Goal: Task Accomplishment & Management: Manage account settings

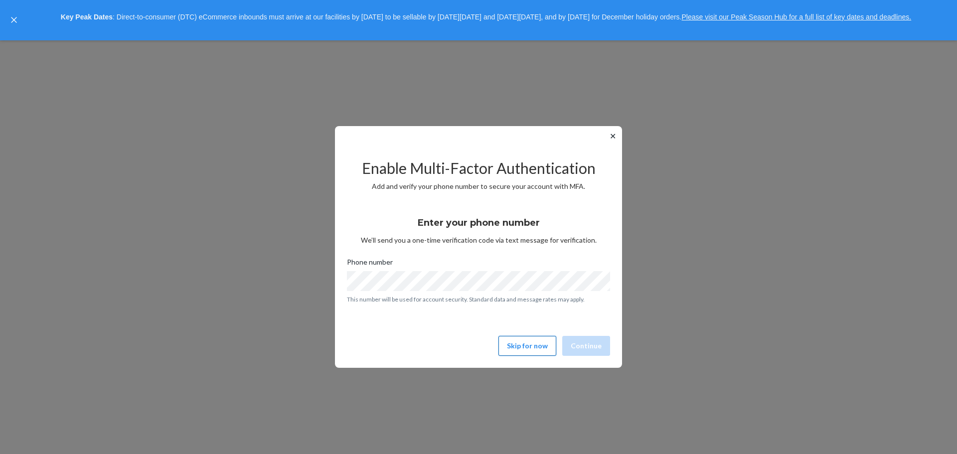
click at [513, 346] on button "Skip for now" at bounding box center [527, 346] width 58 height 20
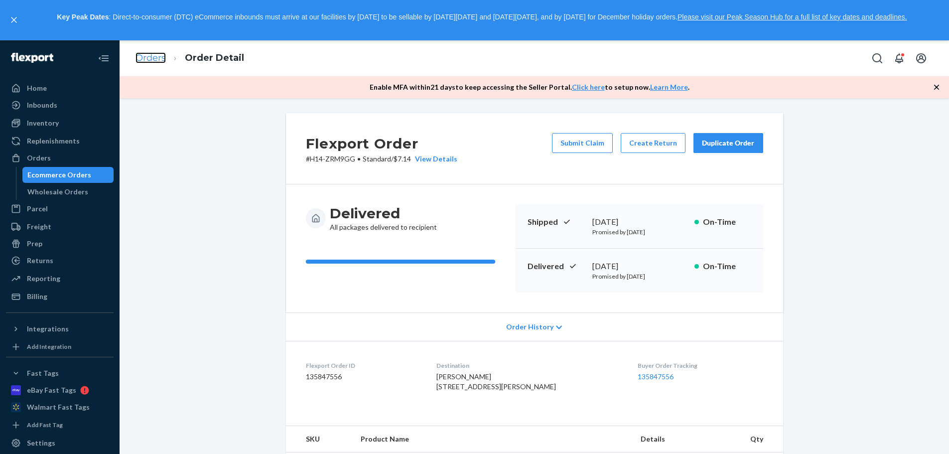
click at [151, 56] on link "Orders" at bounding box center [151, 57] width 30 height 11
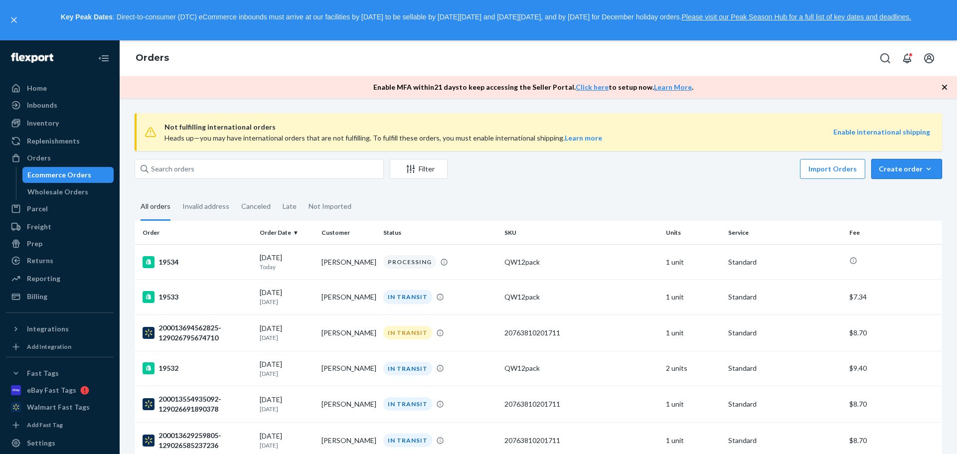
click at [910, 166] on div "Create order" at bounding box center [907, 169] width 56 height 10
click at [897, 192] on span "Ecommerce order" at bounding box center [913, 192] width 62 height 7
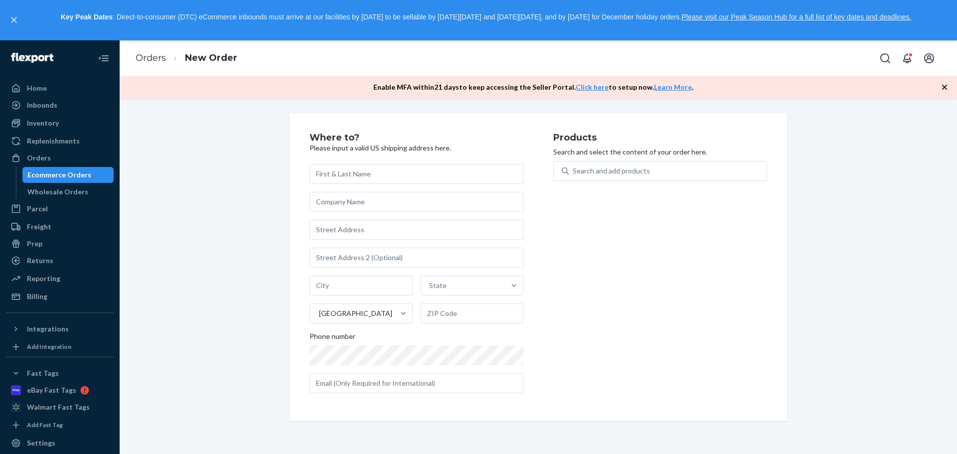
type input "[STREET_ADDRESS]"
click at [381, 171] on input "[STREET_ADDRESS]" at bounding box center [417, 174] width 214 height 20
type input "[PERSON_NAME] [PERSON_NAME] Honrad"
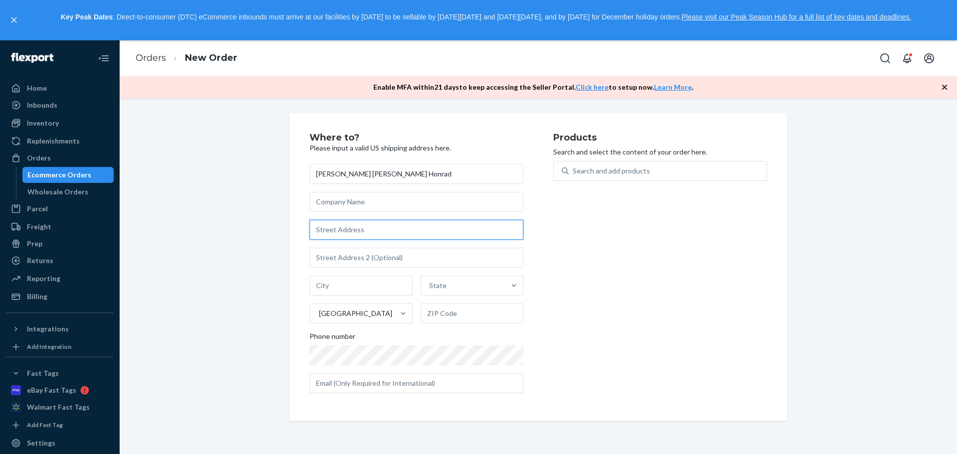
paste input "[STREET_ADDRESS]"
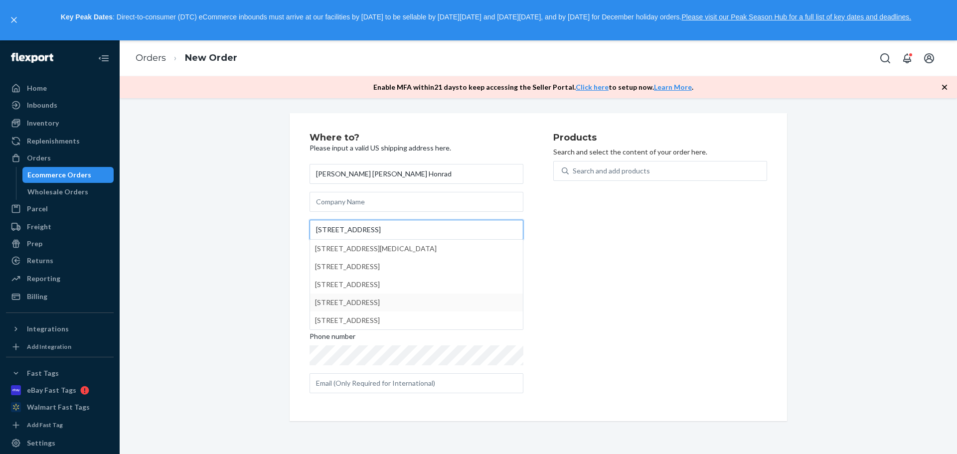
type input "[STREET_ADDRESS]"
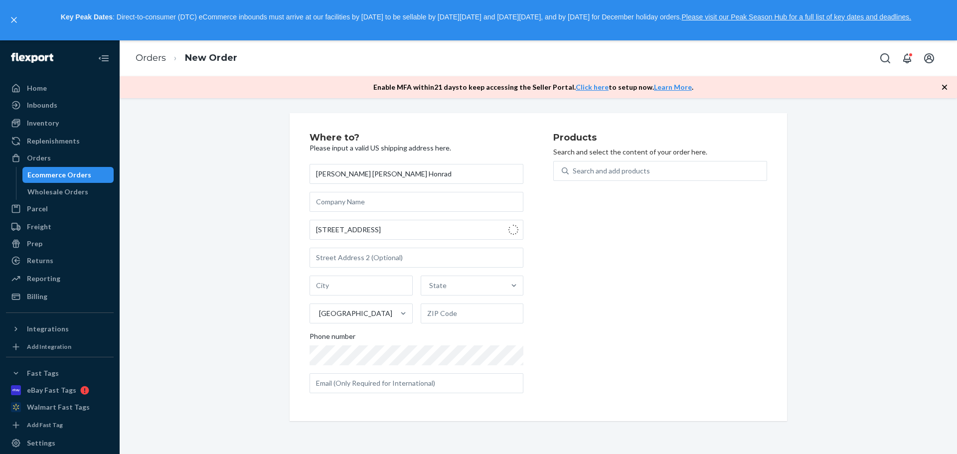
type input "[GEOGRAPHIC_DATA]"
type input "18301"
type input "[STREET_ADDRESS]"
click at [351, 257] on input "text" at bounding box center [417, 258] width 214 height 20
type input "Apt F10"
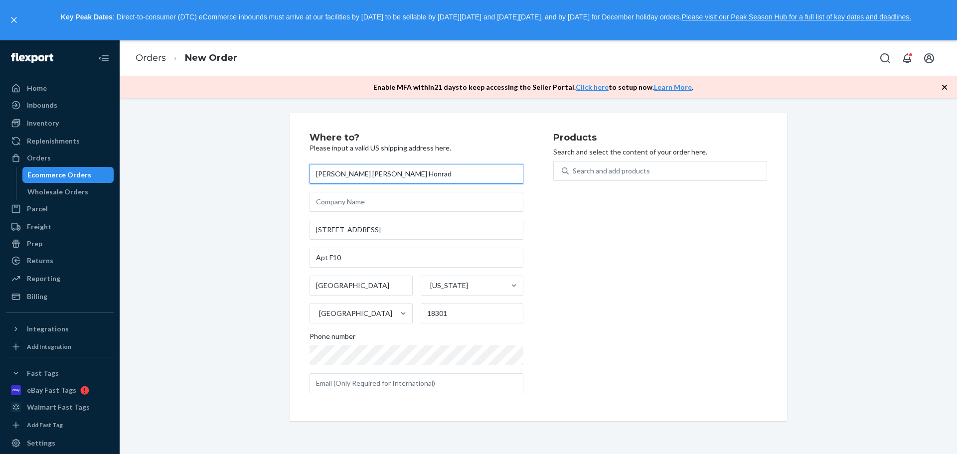
click at [377, 177] on input "[PERSON_NAME] [PERSON_NAME] Honrad" at bounding box center [417, 174] width 214 height 20
type input "[PERSON_NAME]"
click at [609, 176] on div "Search and add products" at bounding box center [668, 171] width 198 height 18
click at [574, 176] on input "Search and add products" at bounding box center [573, 171] width 1 height 10
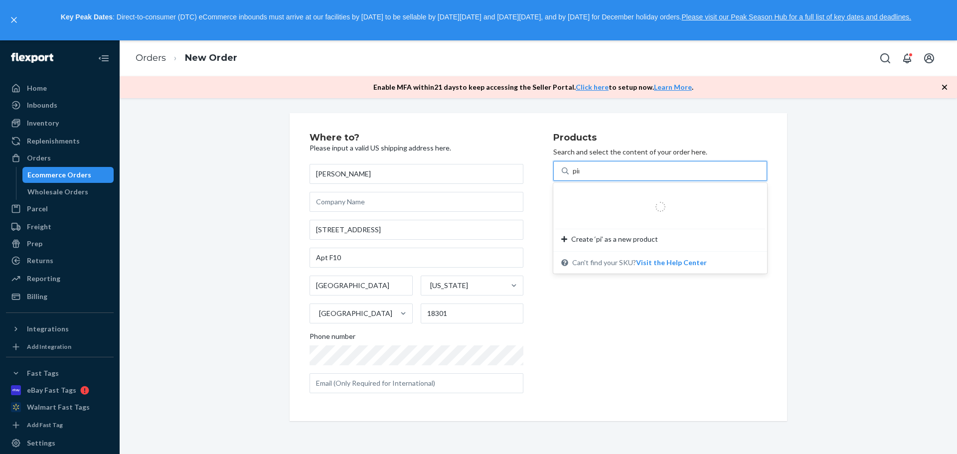
type input "pink"
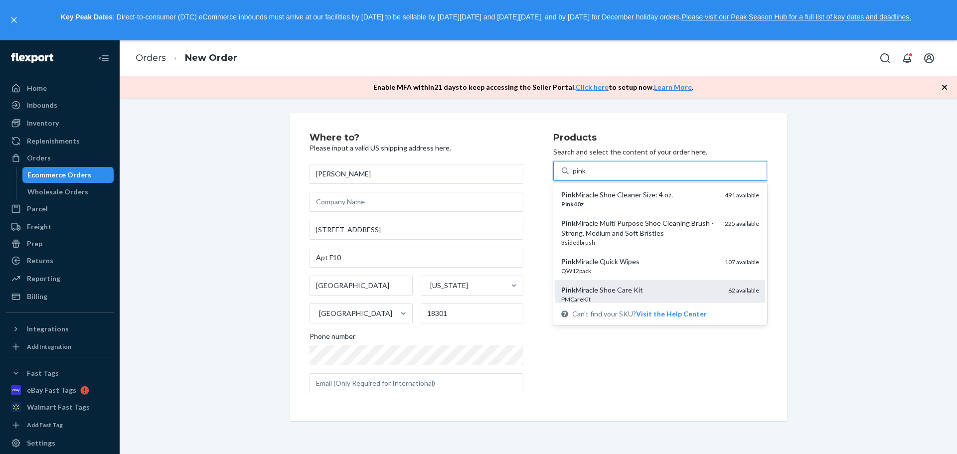
scroll to position [50, 0]
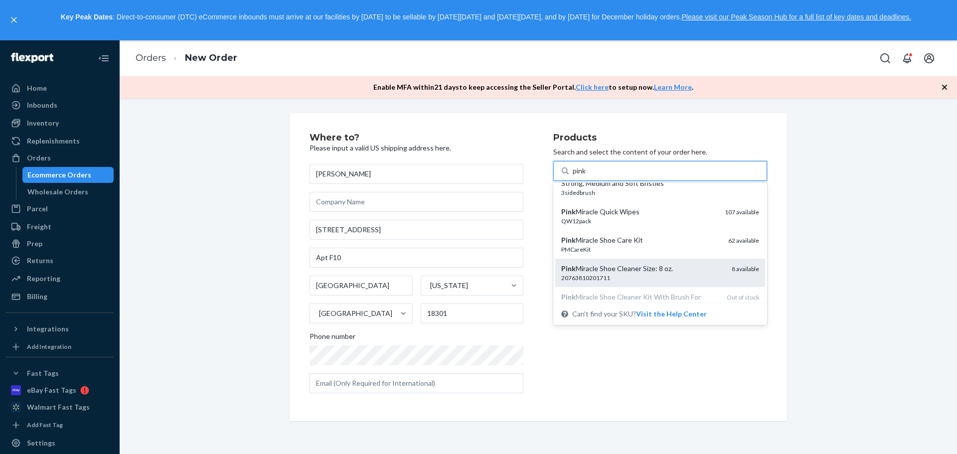
click at [631, 281] on div "20763810201711" at bounding box center [642, 278] width 162 height 8
click at [587, 176] on input "pink" at bounding box center [580, 171] width 14 height 10
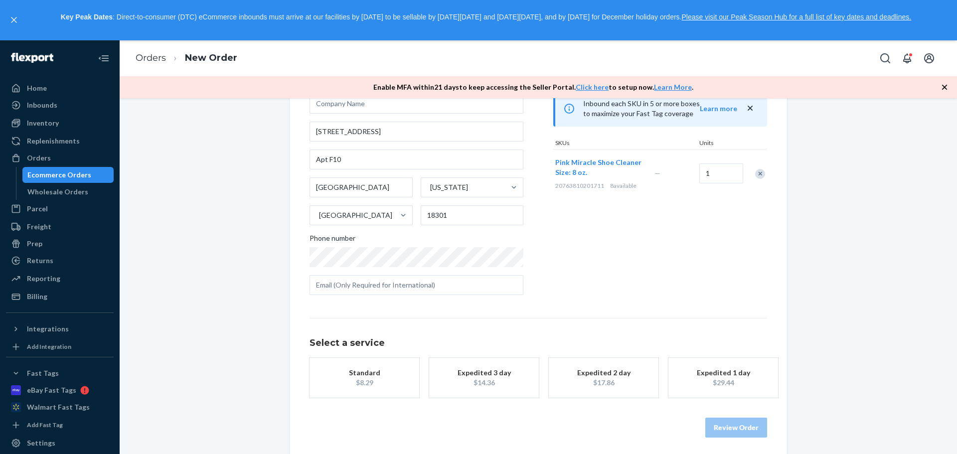
scroll to position [102, 0]
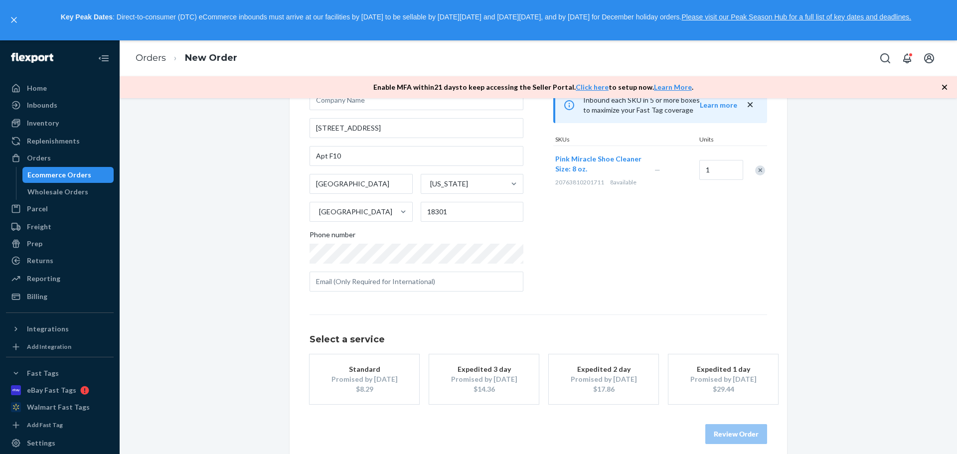
click at [371, 376] on div "Promised by [DATE]" at bounding box center [364, 379] width 80 height 10
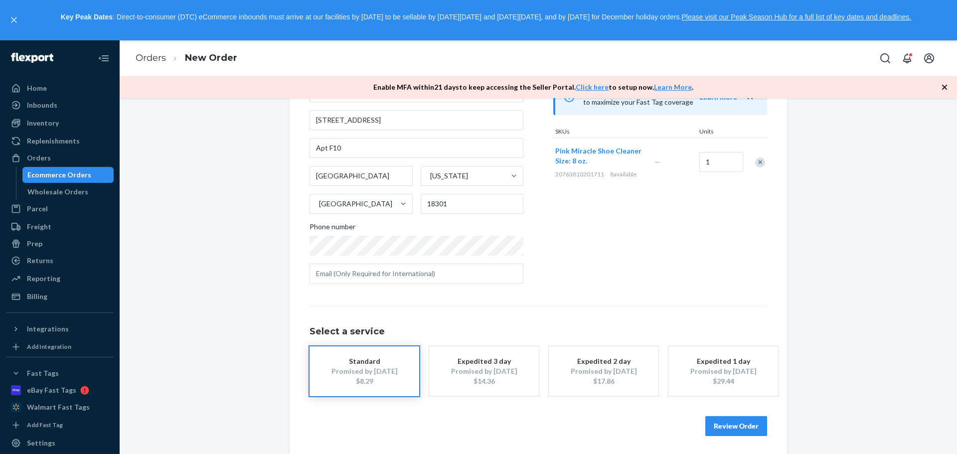
scroll to position [112, 0]
click at [728, 427] on button "Review Order" at bounding box center [736, 424] width 62 height 20
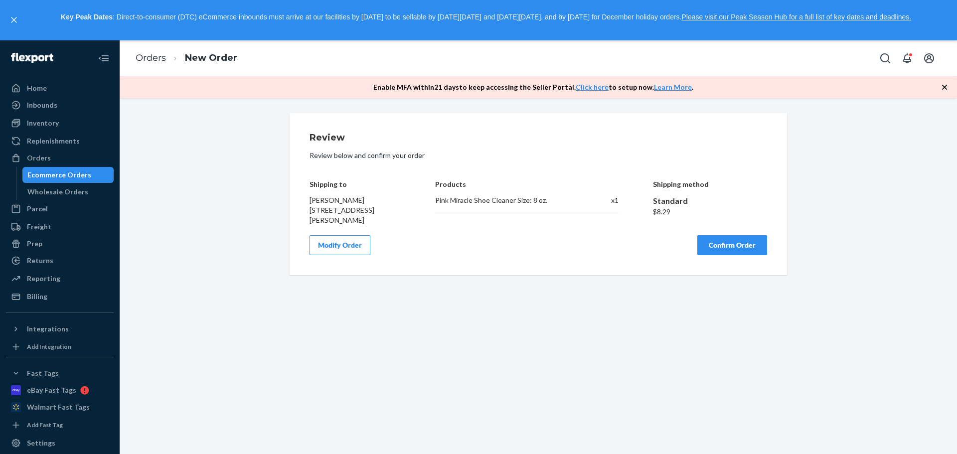
click at [717, 255] on button "Confirm Order" at bounding box center [732, 245] width 70 height 20
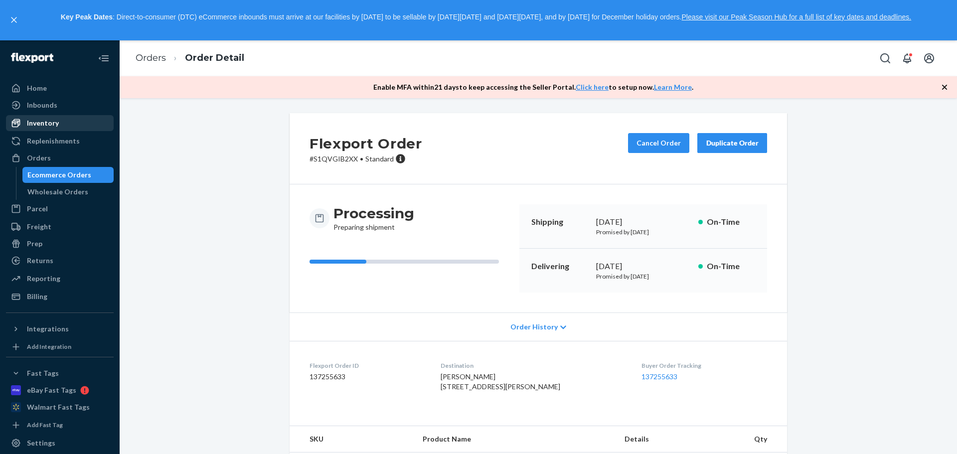
click at [47, 125] on div "Inventory" at bounding box center [43, 123] width 32 height 10
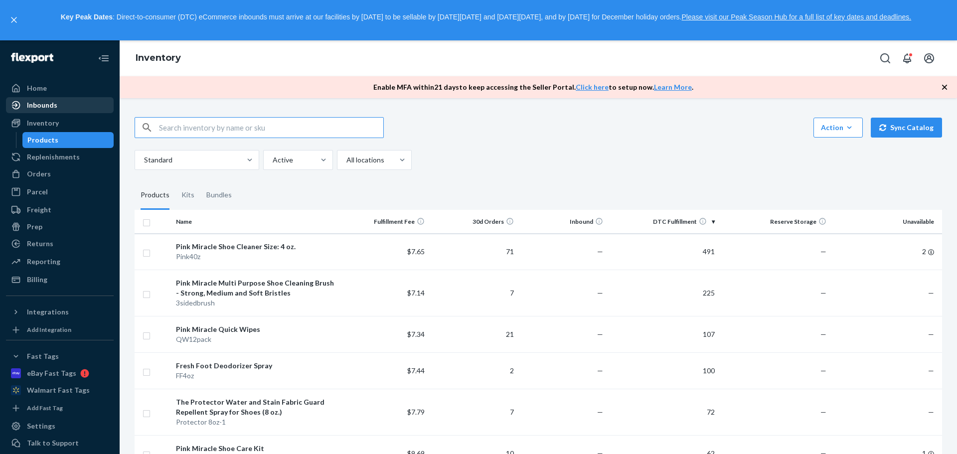
click at [52, 107] on div "Inbounds" at bounding box center [42, 105] width 30 height 10
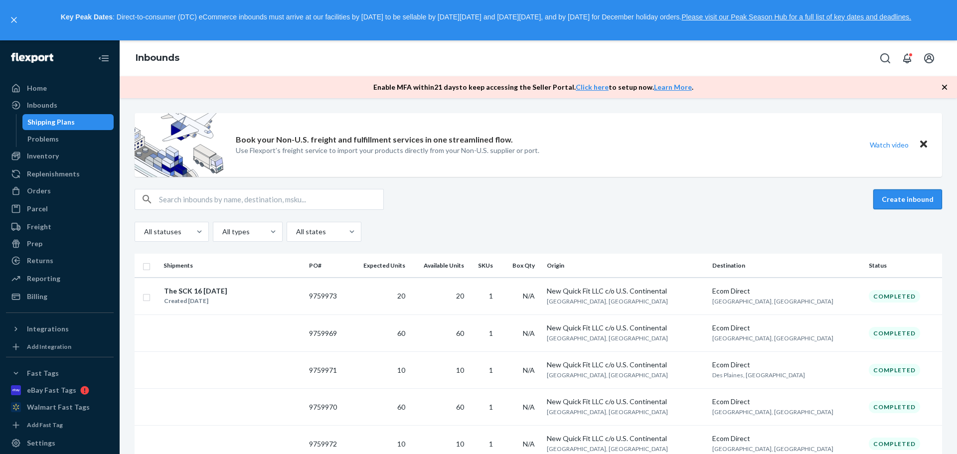
click at [892, 206] on button "Create inbound" at bounding box center [907, 199] width 69 height 20
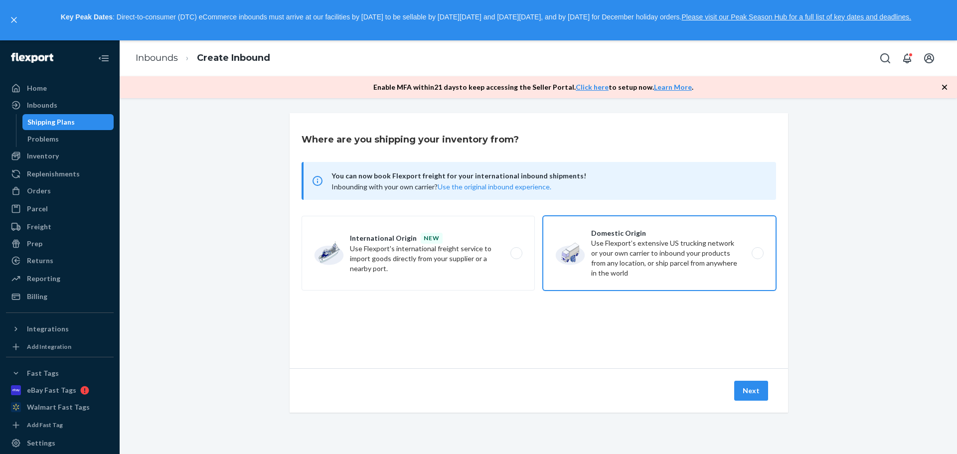
click at [601, 267] on label "Domestic Origin Use Flexport’s extensive US trucking network or your own carrie…" at bounding box center [659, 253] width 233 height 75
click at [757, 256] on input "Domestic Origin Use Flexport’s extensive US trucking network or your own carrie…" at bounding box center [760, 253] width 6 height 6
radio input "true"
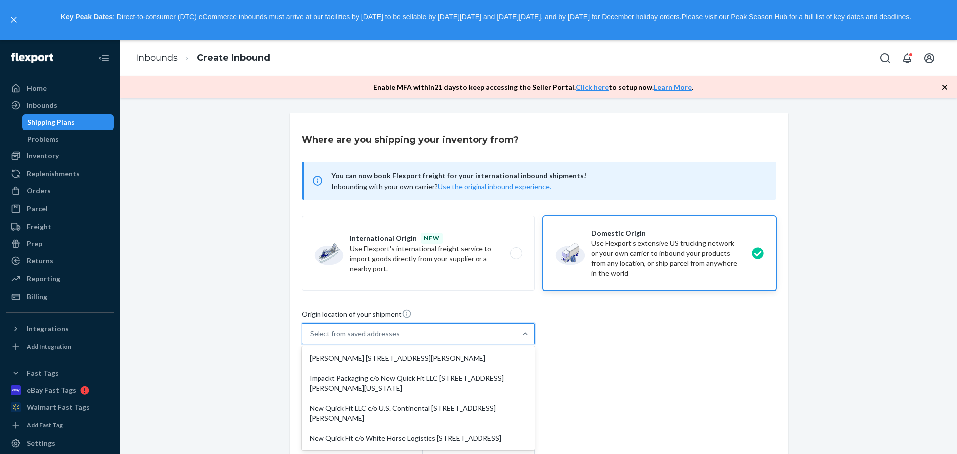
click at [352, 336] on div "Select from saved addresses" at bounding box center [355, 334] width 90 height 10
click at [311, 336] on input "option [PERSON_NAME] [STREET_ADDRESS][PERSON_NAME] focused, 1 of 5. 5 results a…" at bounding box center [310, 334] width 1 height 10
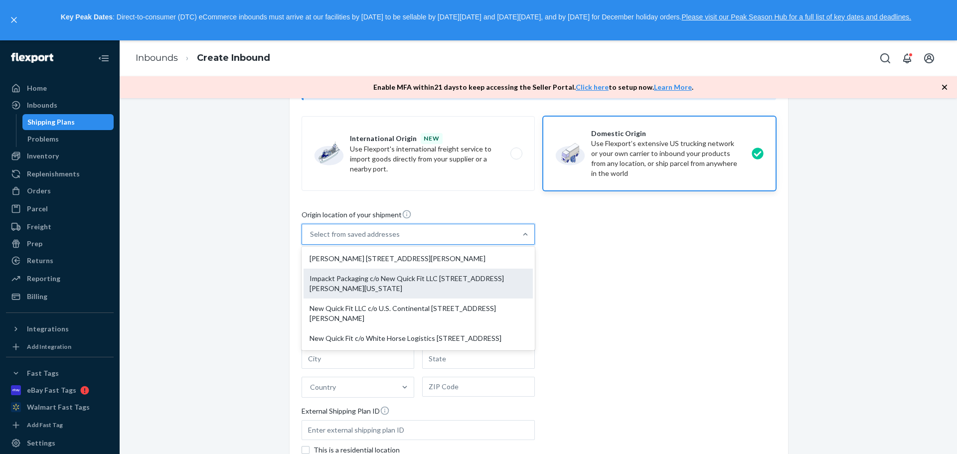
scroll to position [40, 0]
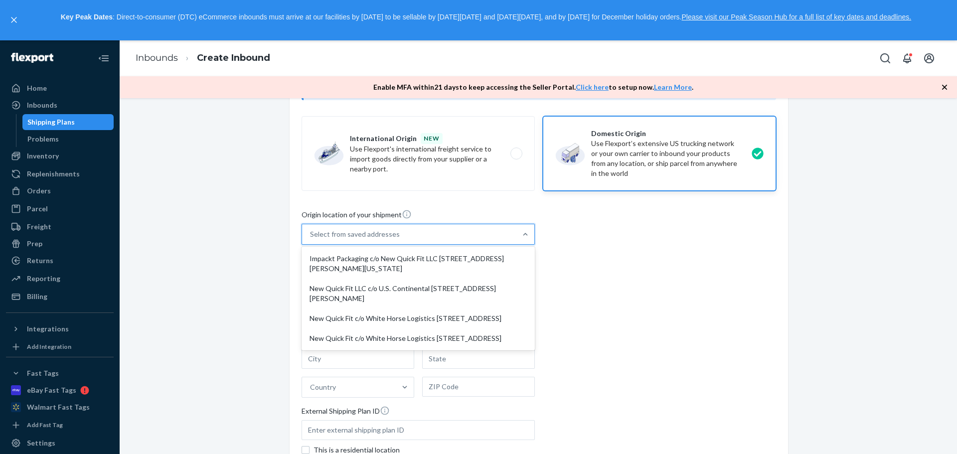
click at [197, 220] on div "Where are you shipping your inventory from? You can now book Flexport freight f…" at bounding box center [538, 291] width 822 height 556
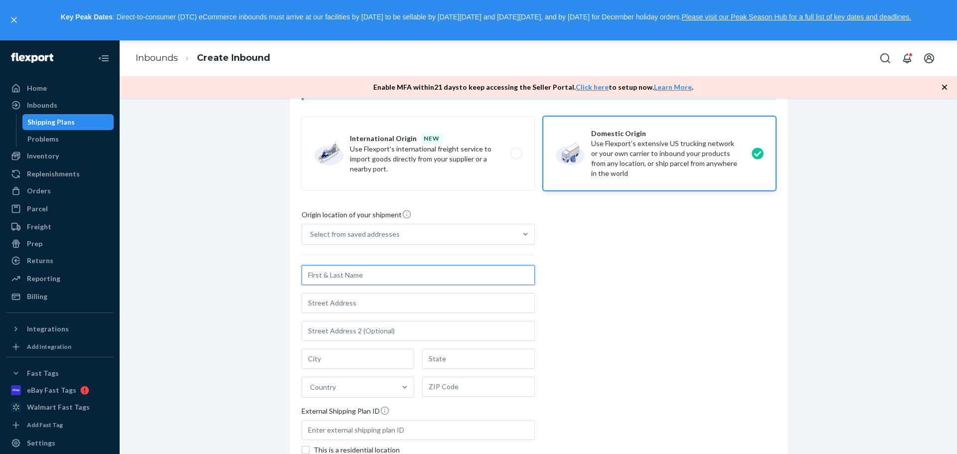
click at [329, 277] on input "text" at bounding box center [418, 275] width 233 height 20
type input "Flexport Logistics c/o New Quick Fit"
click at [402, 305] on input "text" at bounding box center [418, 303] width 233 height 20
paste input "[STREET_ADDRESS]"
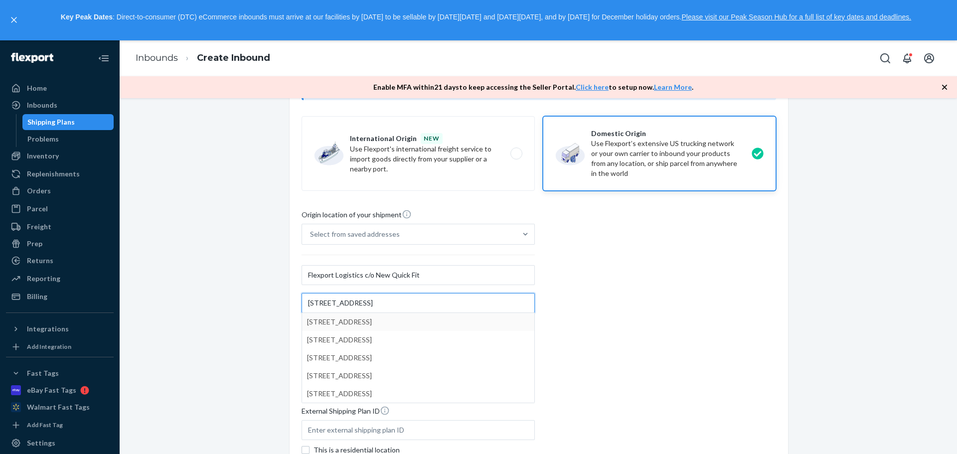
type input "[STREET_ADDRESS]"
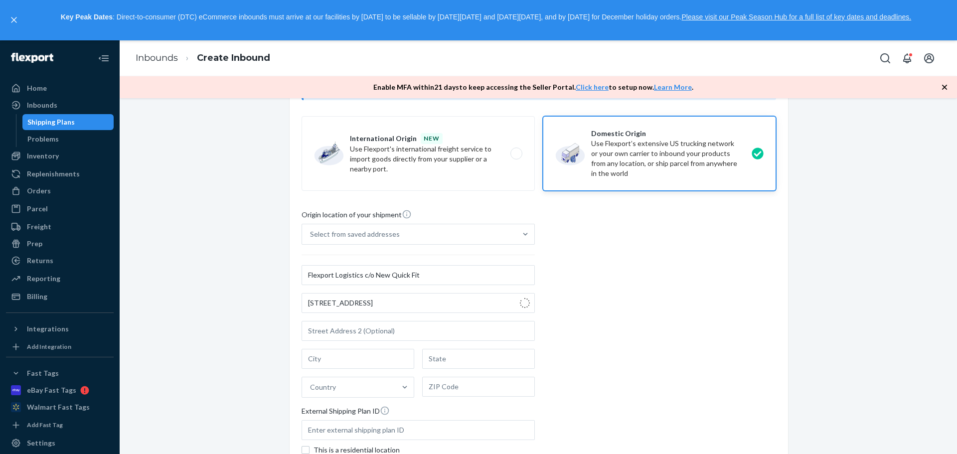
type input "Eastvale"
type input "CA"
type input "92880"
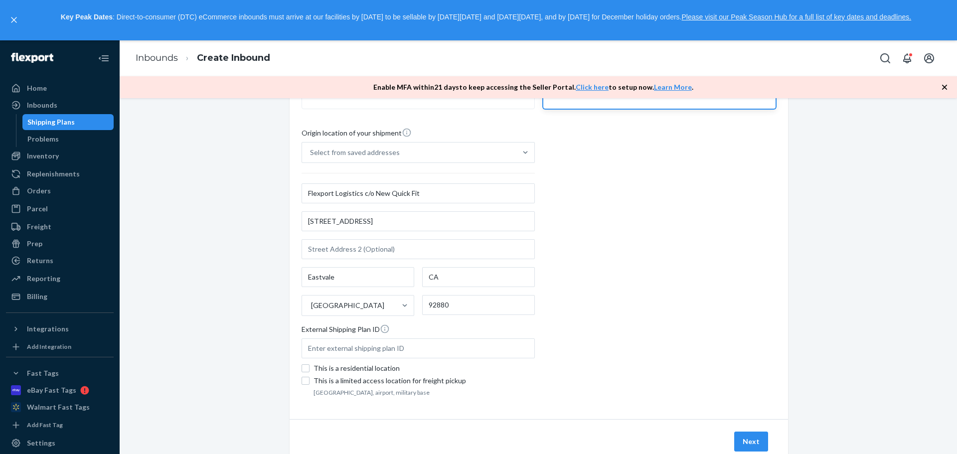
scroll to position [215, 0]
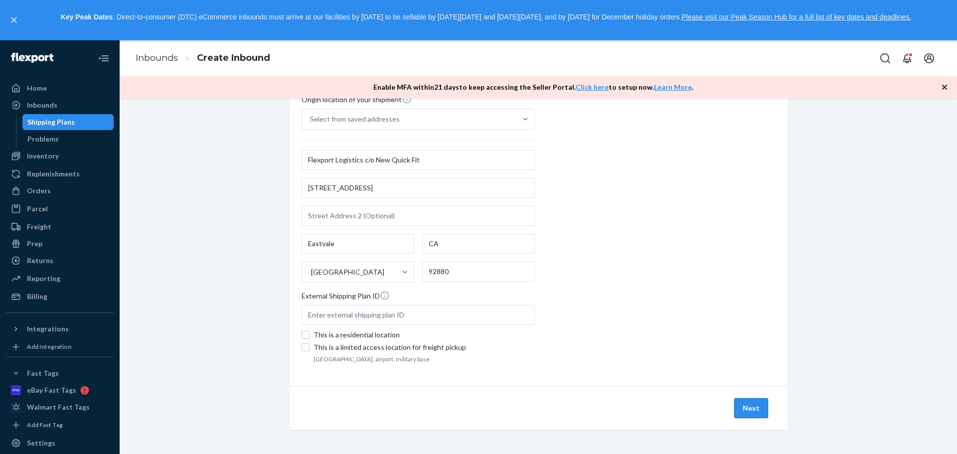
click at [755, 412] on button "Next" at bounding box center [751, 408] width 34 height 20
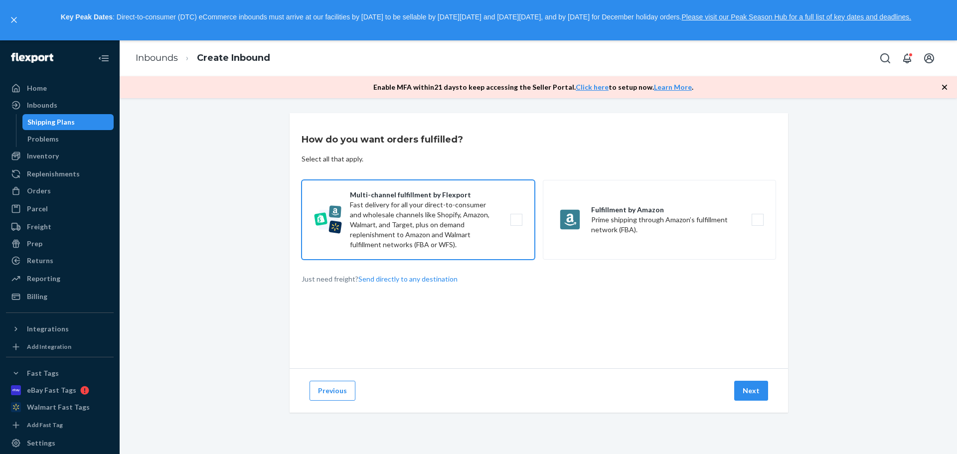
click at [359, 193] on label "Multi-channel fulfillment by Flexport Fast delivery for all your direct-to-cons…" at bounding box center [418, 220] width 233 height 80
click at [516, 216] on input "Multi-channel fulfillment by Flexport Fast delivery for all your direct-to-cons…" at bounding box center [519, 219] width 6 height 6
checkbox input "true"
click at [753, 388] on button "Next" at bounding box center [751, 391] width 34 height 20
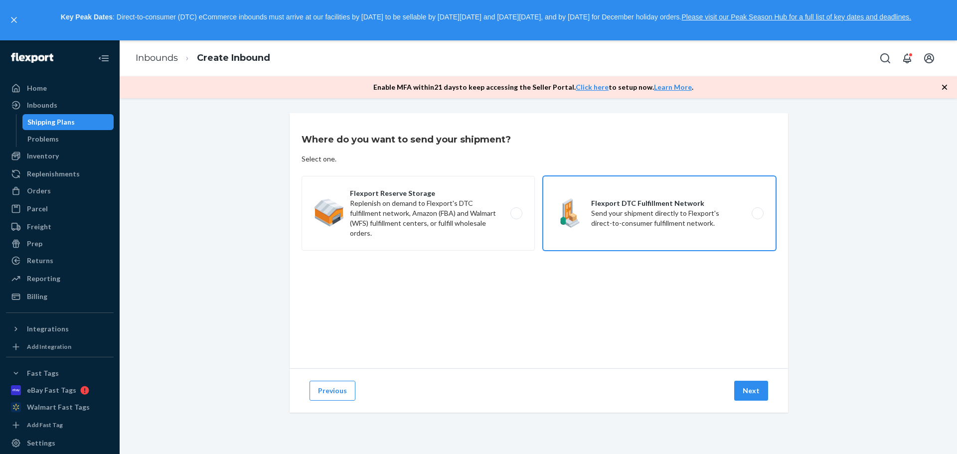
click at [642, 209] on label "Flexport DTC Fulfillment Network Send your shipment directly to Flexport's dire…" at bounding box center [659, 213] width 233 height 75
click at [757, 210] on input "Flexport DTC Fulfillment Network Send your shipment directly to Flexport's dire…" at bounding box center [760, 213] width 6 height 6
radio input "true"
click at [745, 389] on button "Next" at bounding box center [751, 391] width 34 height 20
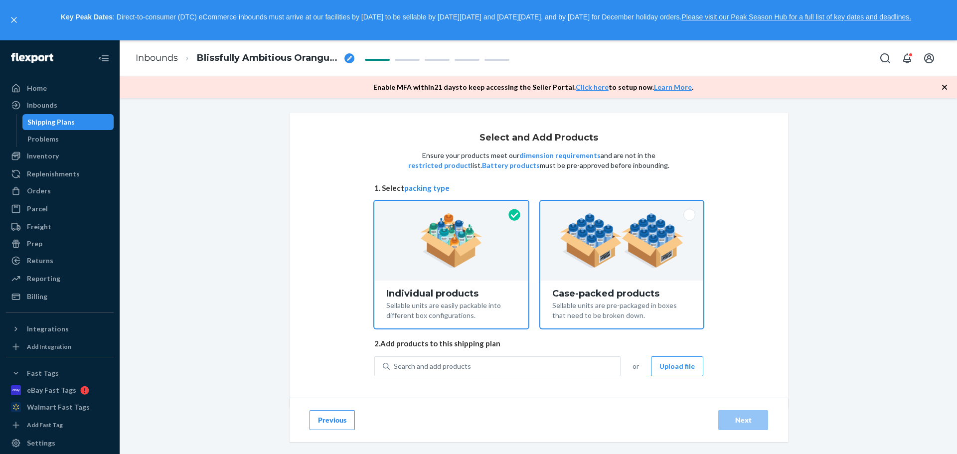
click at [584, 278] on div at bounding box center [621, 241] width 163 height 80
click at [619, 207] on input "Case-packed products Sellable units are pre-packaged in boxes that need to be b…" at bounding box center [622, 204] width 6 height 6
radio input "true"
radio input "false"
click at [413, 367] on div "Search and add products" at bounding box center [432, 366] width 77 height 10
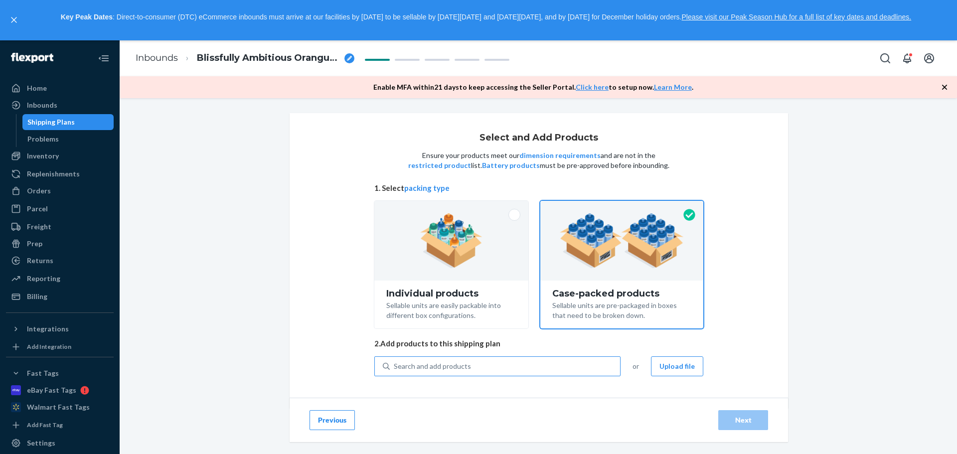
click at [395, 367] on input "Search and add products" at bounding box center [394, 366] width 1 height 10
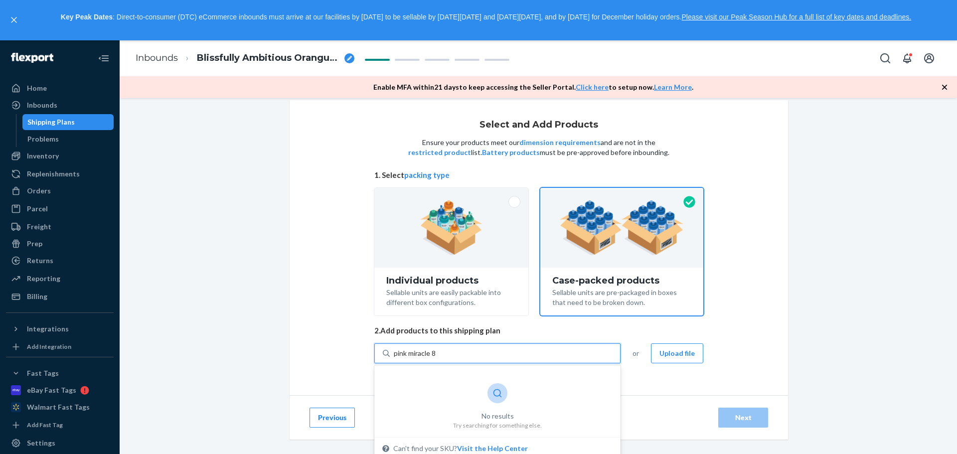
scroll to position [18, 0]
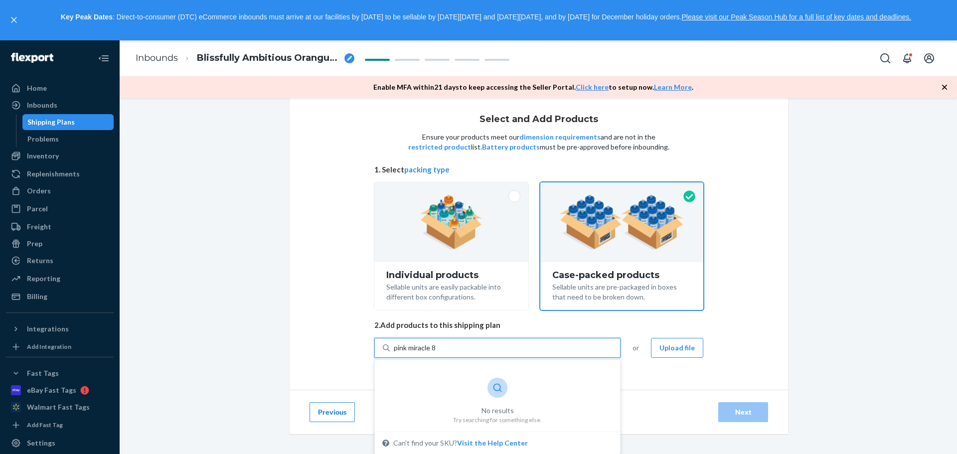
type input "pink miracle"
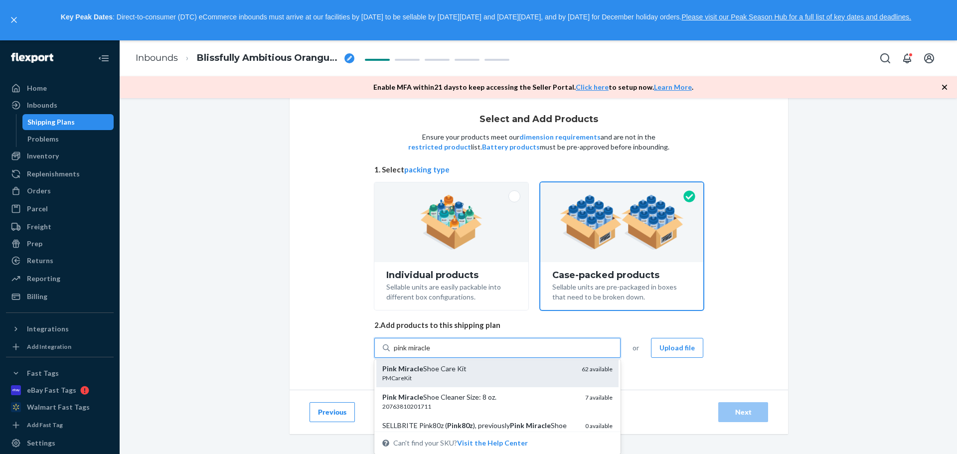
scroll to position [100, 0]
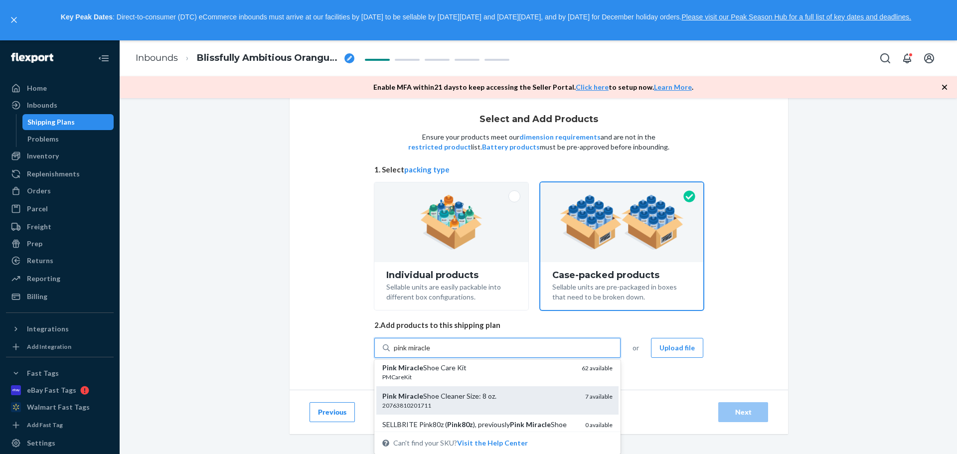
click at [462, 397] on div "Pink Miracle Shoe Cleaner Size: 8 oz." at bounding box center [479, 396] width 195 height 10
click at [433, 353] on input "pink miracle" at bounding box center [413, 348] width 39 height 10
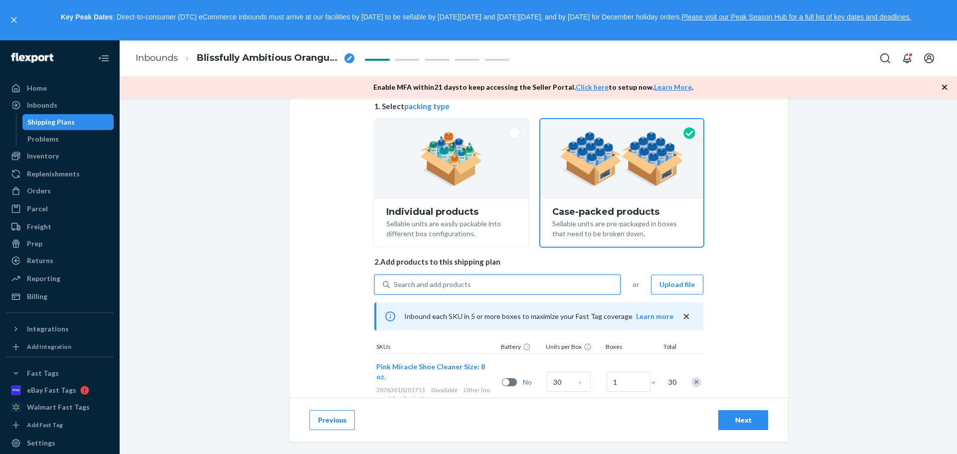
scroll to position [105, 0]
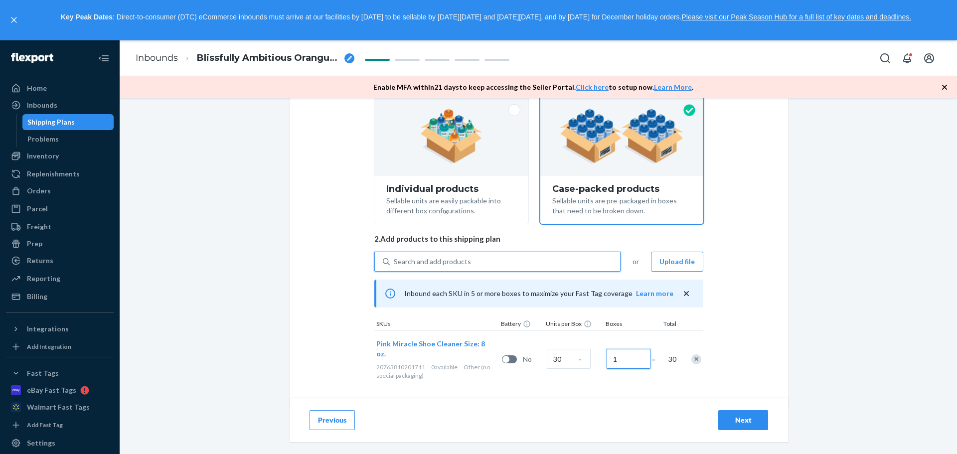
click at [610, 356] on input "1" at bounding box center [629, 359] width 44 height 20
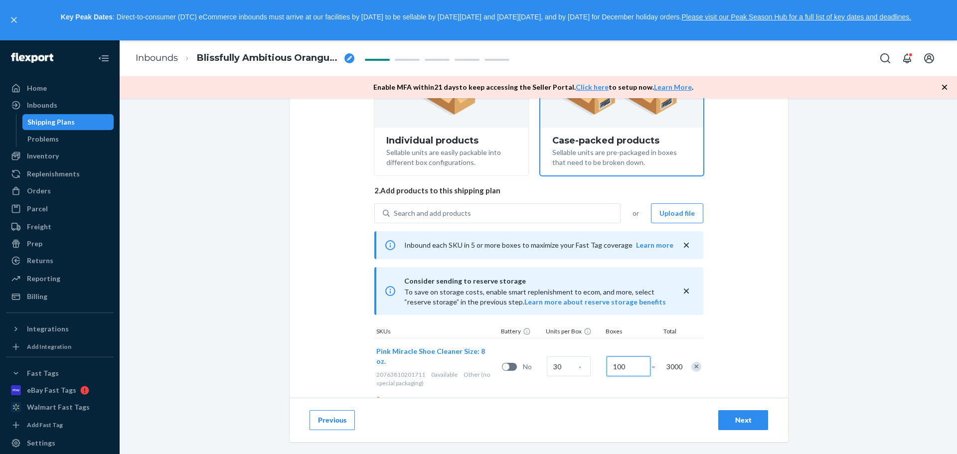
scroll to position [178, 0]
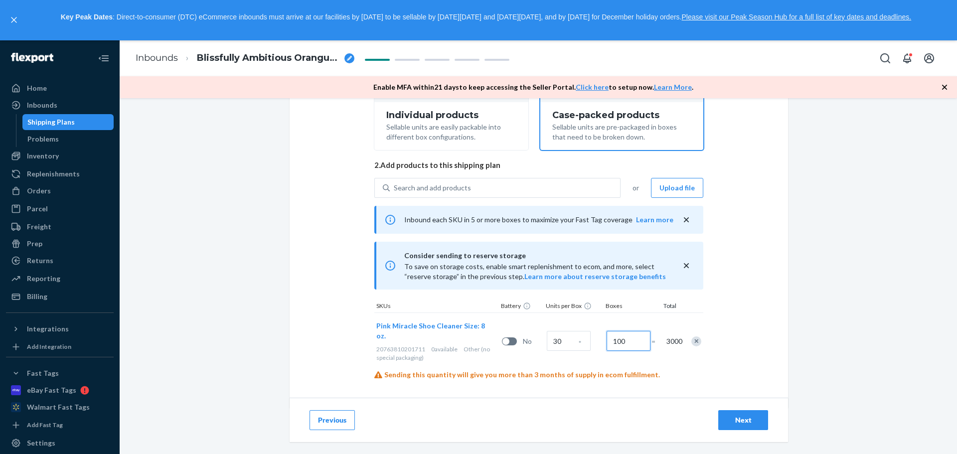
drag, startPoint x: 628, startPoint y: 337, endPoint x: 612, endPoint y: 337, distance: 16.9
click at [612, 337] on input "100" at bounding box center [629, 341] width 44 height 20
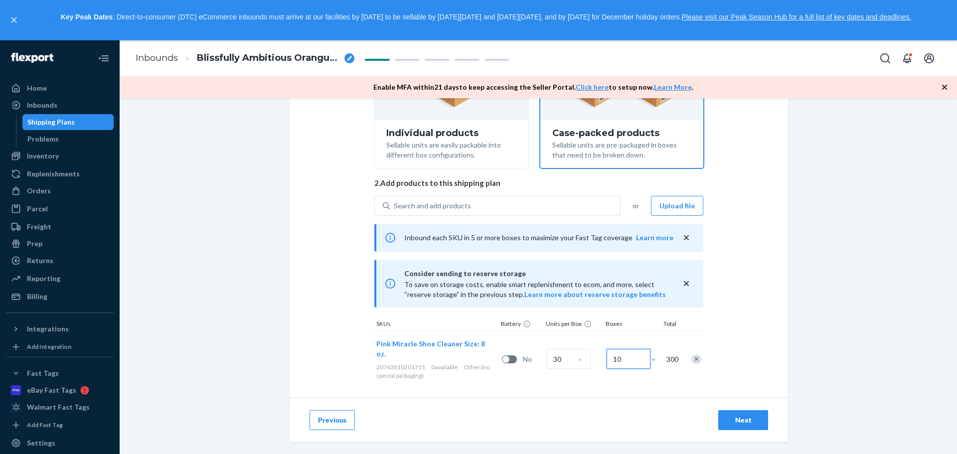
drag, startPoint x: 622, startPoint y: 355, endPoint x: 614, endPoint y: 354, distance: 9.0
click at [614, 354] on input "10" at bounding box center [629, 359] width 44 height 20
click at [617, 414] on div "Previous Next" at bounding box center [539, 420] width 498 height 44
type input "12"
click at [729, 428] on button "Next" at bounding box center [743, 420] width 50 height 20
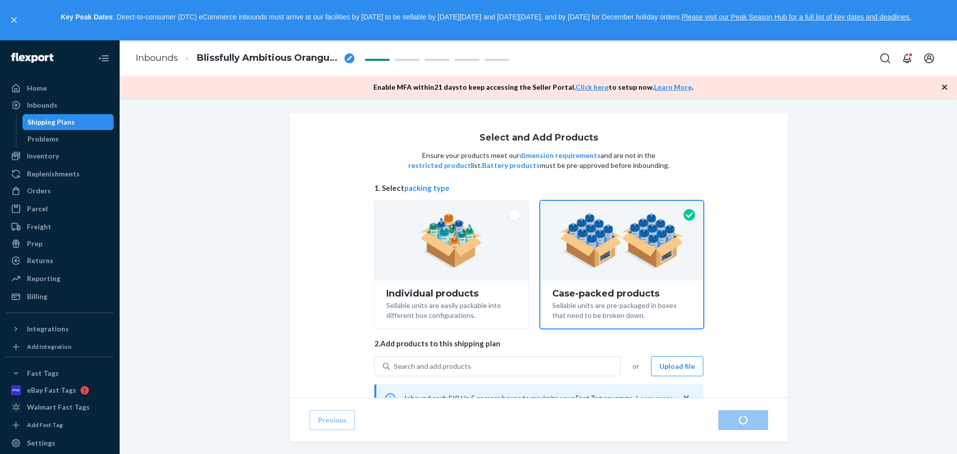
radio input "true"
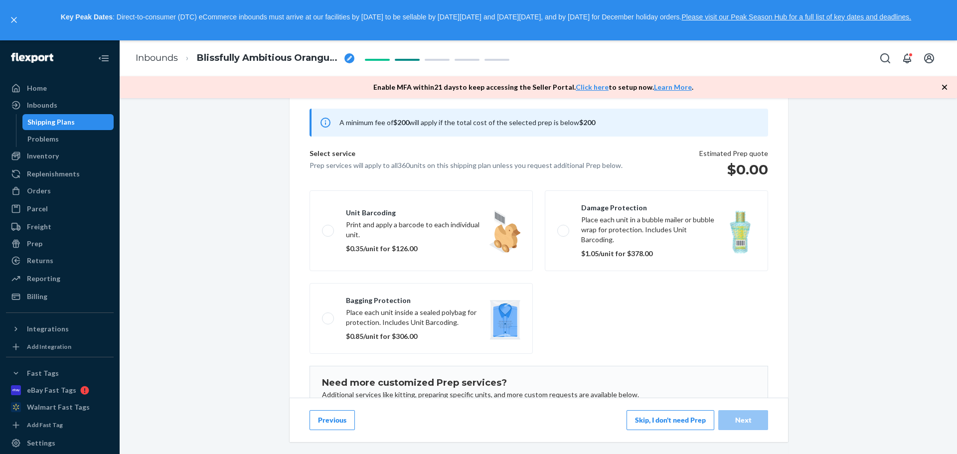
scroll to position [100, 0]
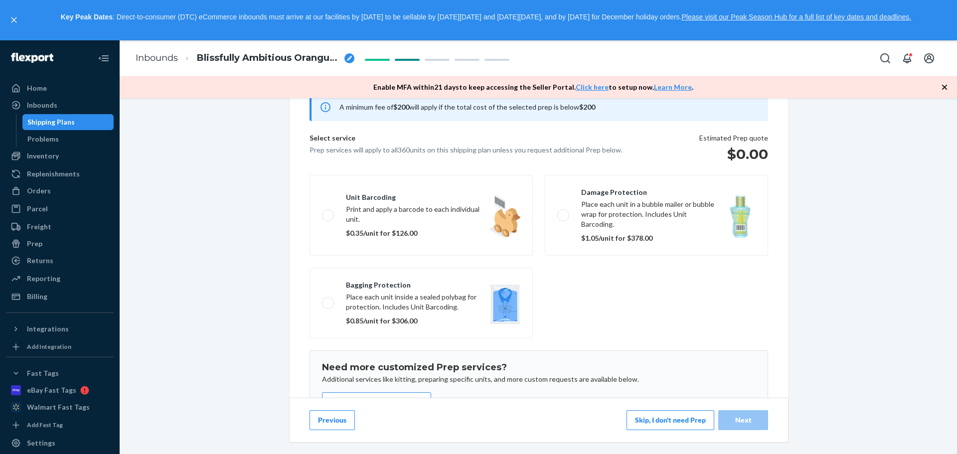
click at [647, 426] on button "Skip, I don't need Prep" at bounding box center [670, 420] width 88 height 20
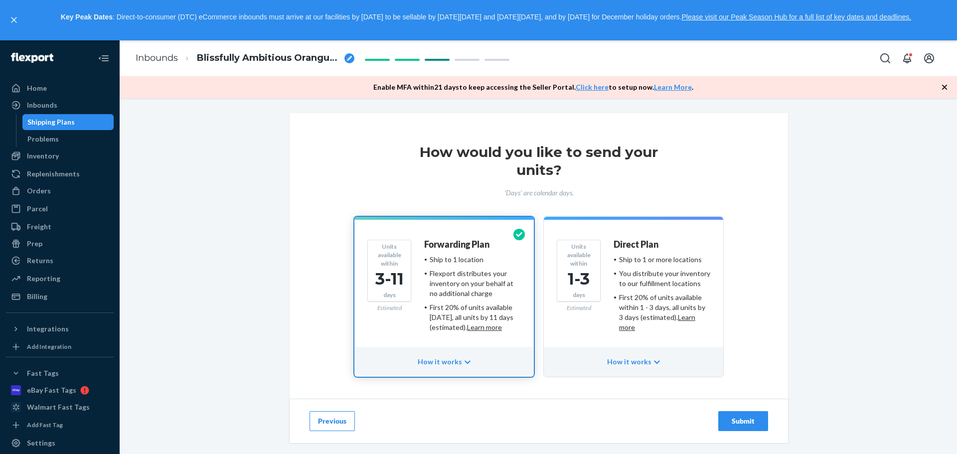
click at [641, 302] on div "First 20% of units available within 1 - 3 days, all units by 3 days (estimated)…" at bounding box center [664, 313] width 91 height 40
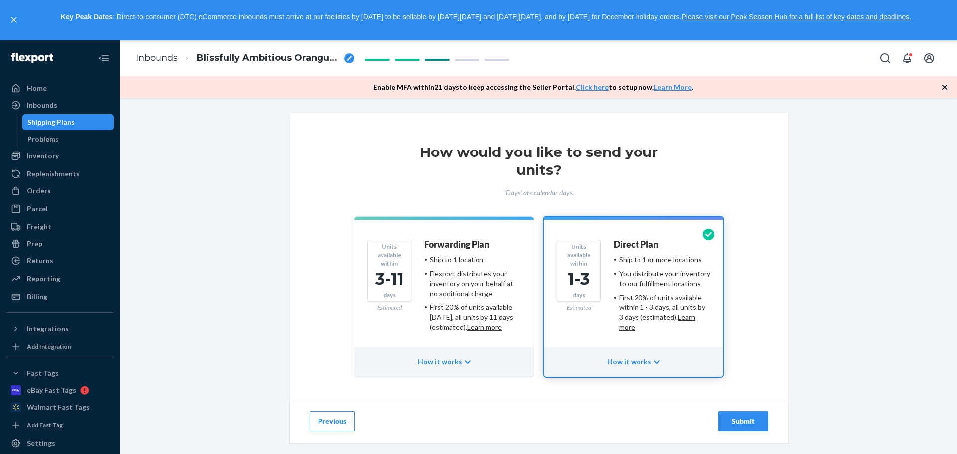
click at [731, 422] on div "Submit" at bounding box center [743, 421] width 33 height 10
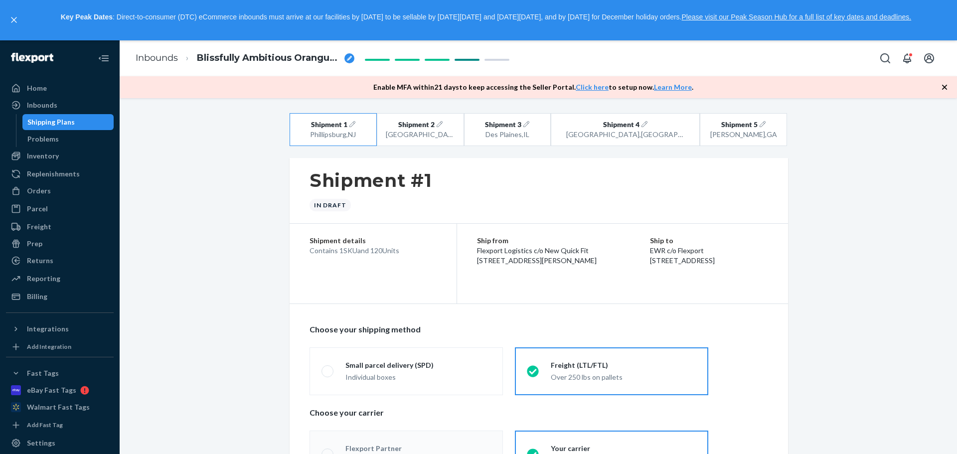
radio input "true"
radio input "false"
radio input "true"
radio input "false"
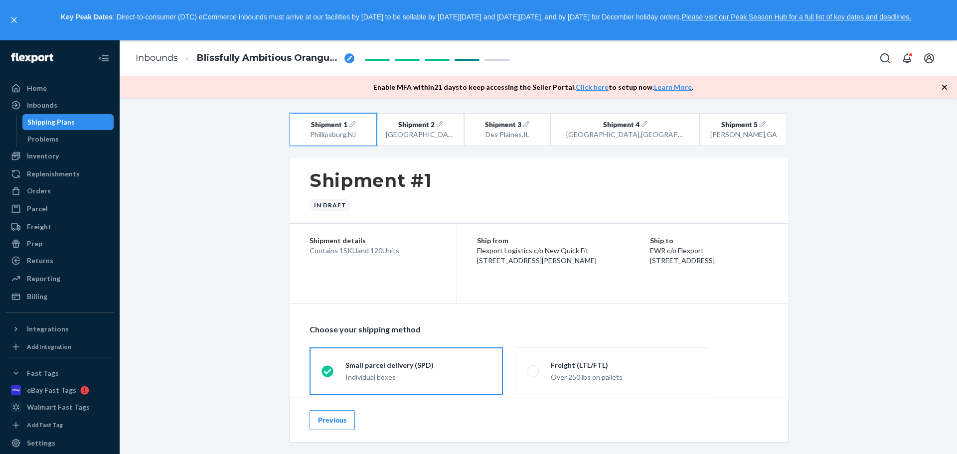
click at [353, 123] on icon "button" at bounding box center [352, 124] width 6 height 6
click at [351, 122] on icon "button" at bounding box center [352, 124] width 6 height 6
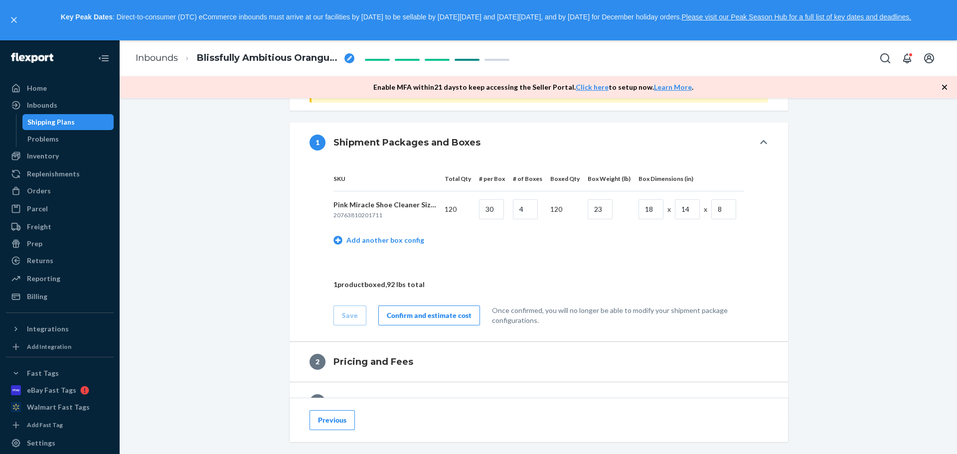
scroll to position [449, 0]
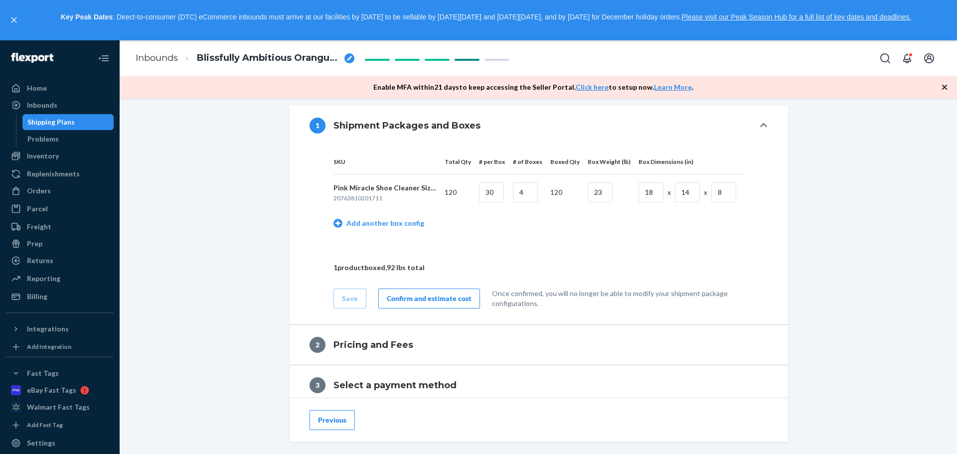
click at [424, 301] on div "Confirm and estimate cost" at bounding box center [429, 299] width 85 height 10
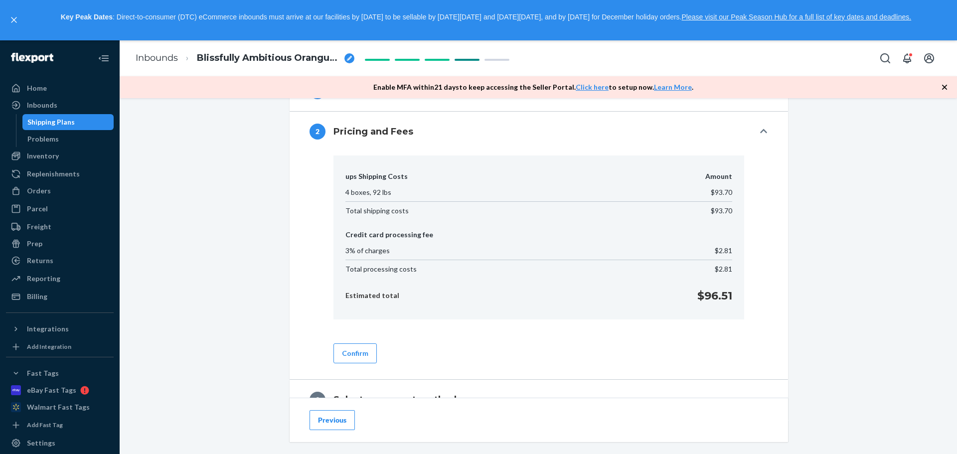
scroll to position [498, 0]
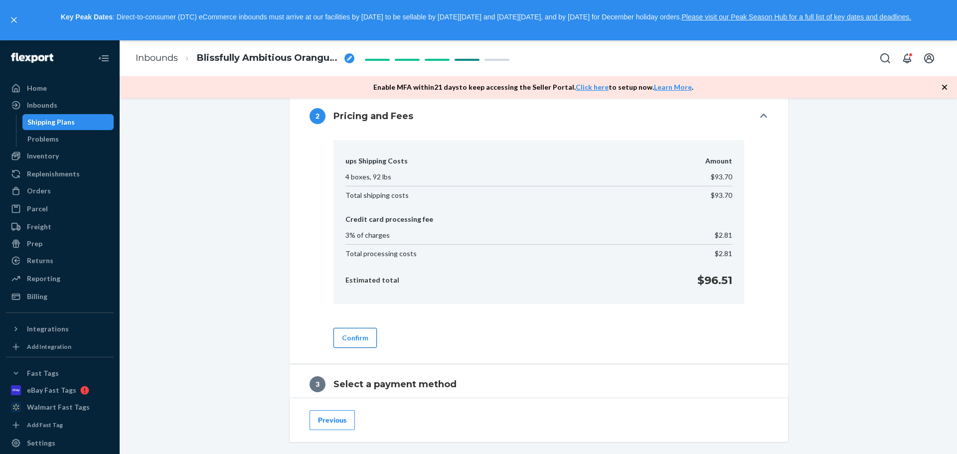
click at [353, 343] on button "Confirm" at bounding box center [354, 338] width 43 height 20
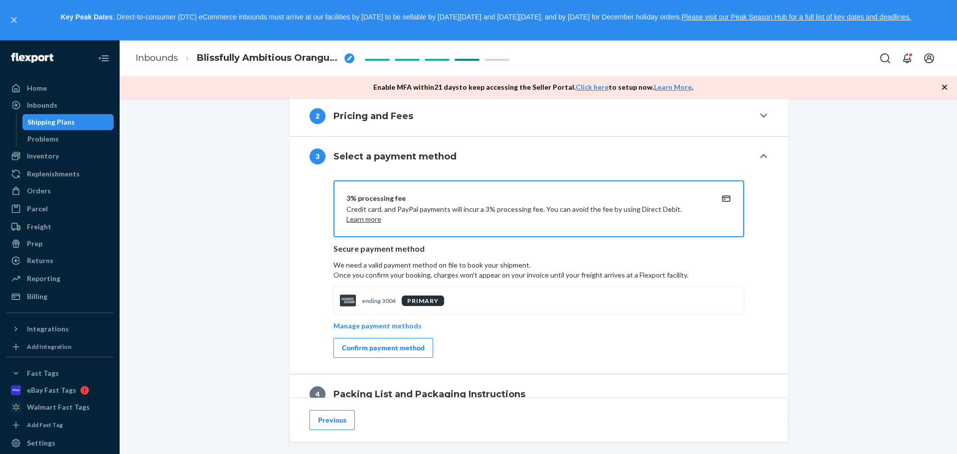
click at [368, 348] on div "Confirm payment method" at bounding box center [383, 348] width 83 height 10
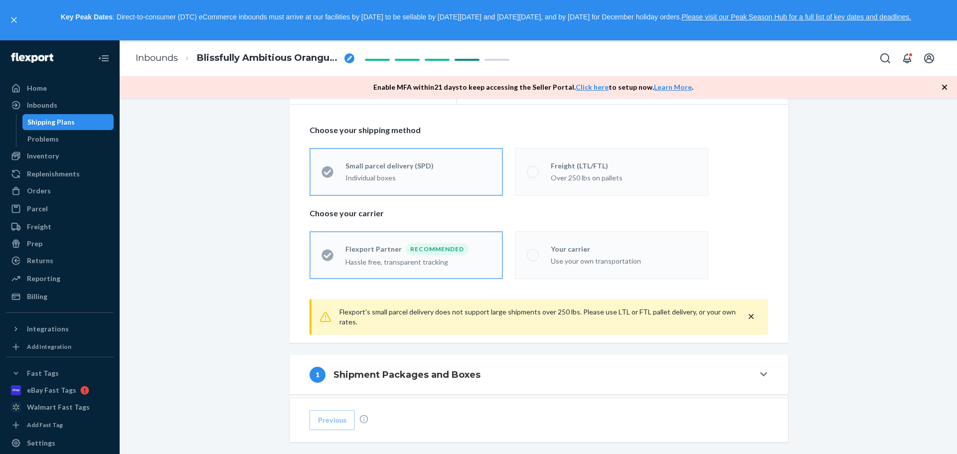
scroll to position [0, 0]
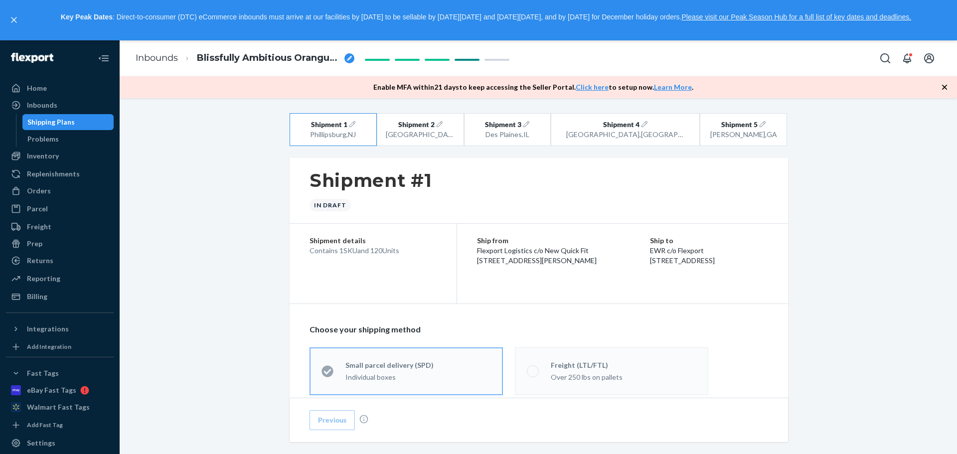
drag, startPoint x: 638, startPoint y: 241, endPoint x: 681, endPoint y: 279, distance: 57.2
click at [681, 278] on div "Ship from Flexport Logistics c/o New Quick Fit [STREET_ADDRESS][PERSON_NAME] Sh…" at bounding box center [622, 251] width 331 height 54
drag, startPoint x: 712, startPoint y: 271, endPoint x: 639, endPoint y: 246, distance: 76.6
click at [650, 246] on div "Ship to EWR c/o Flexport [STREET_ADDRESS]" at bounding box center [709, 251] width 118 height 30
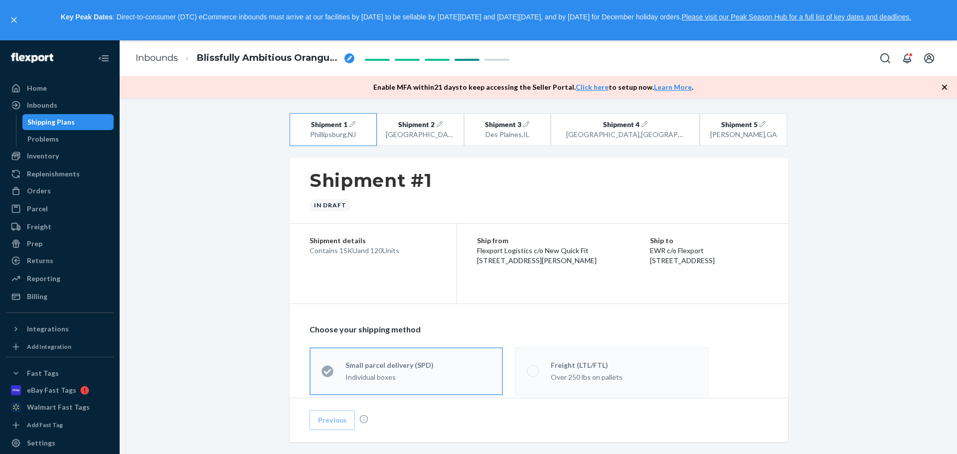
copy div "EWR c/o Flexport [STREET_ADDRESS]"
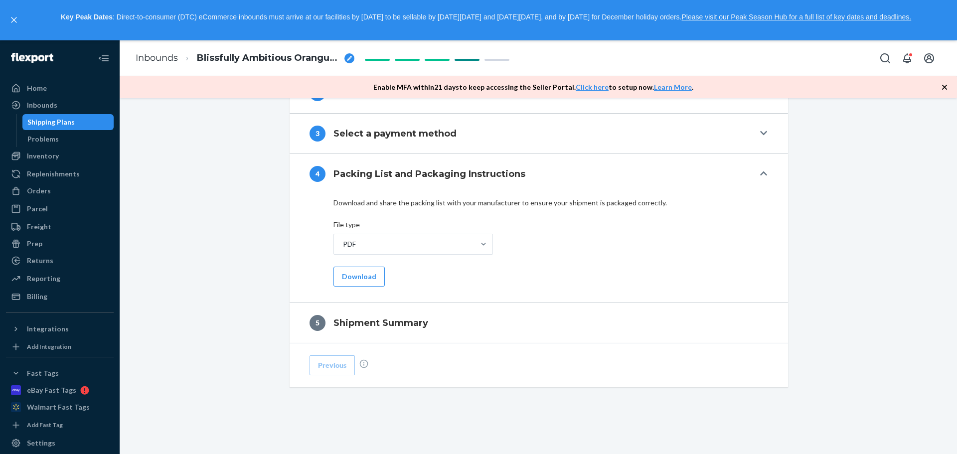
scroll to position [477, 0]
click at [363, 274] on button "Download" at bounding box center [358, 277] width 51 height 20
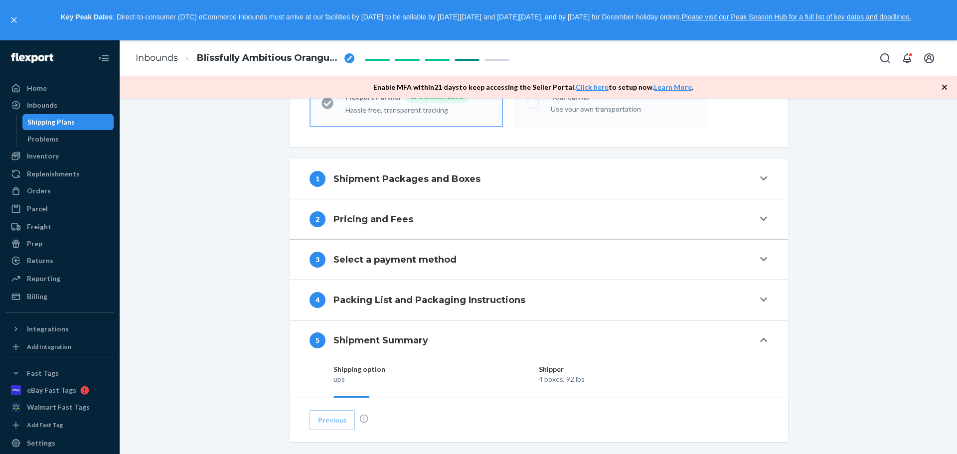
scroll to position [441, 0]
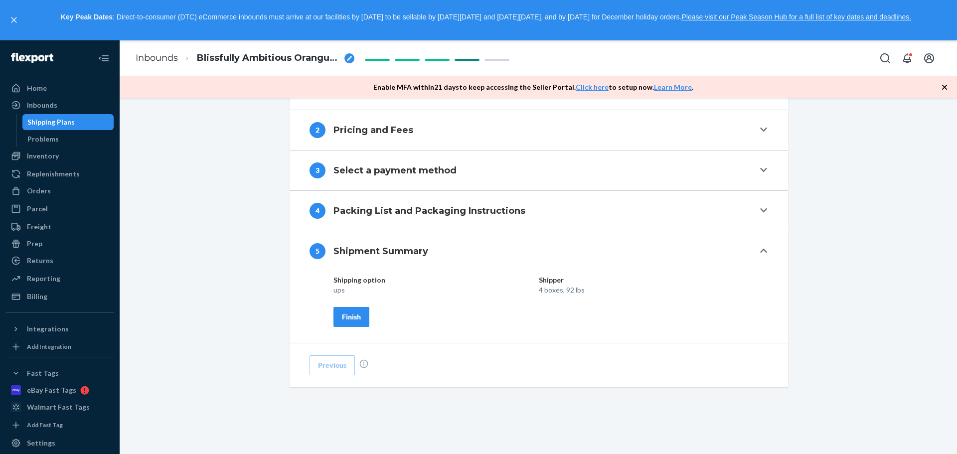
click at [343, 316] on div "Finish" at bounding box center [351, 317] width 19 height 10
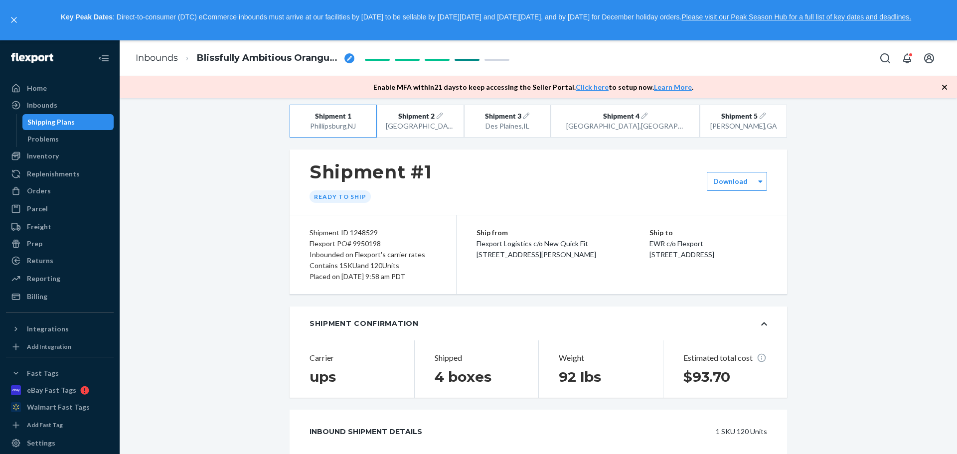
scroll to position [0, 0]
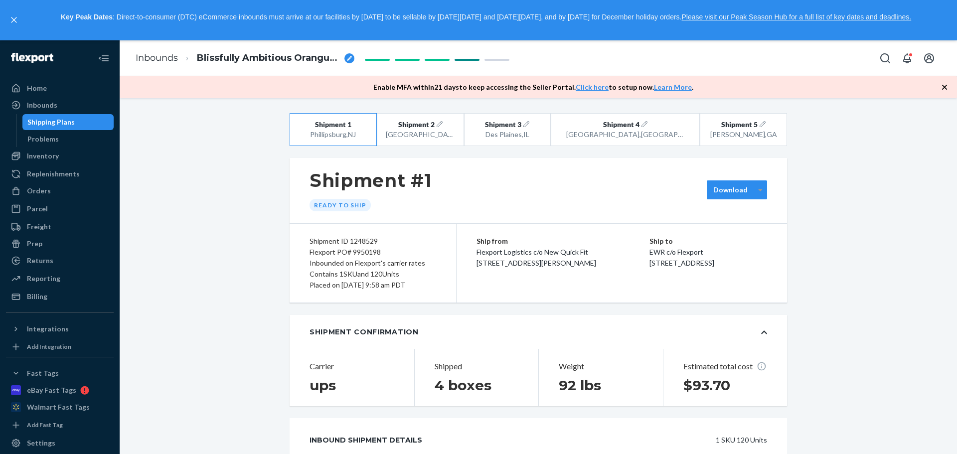
click at [759, 193] on div at bounding box center [760, 189] width 12 height 15
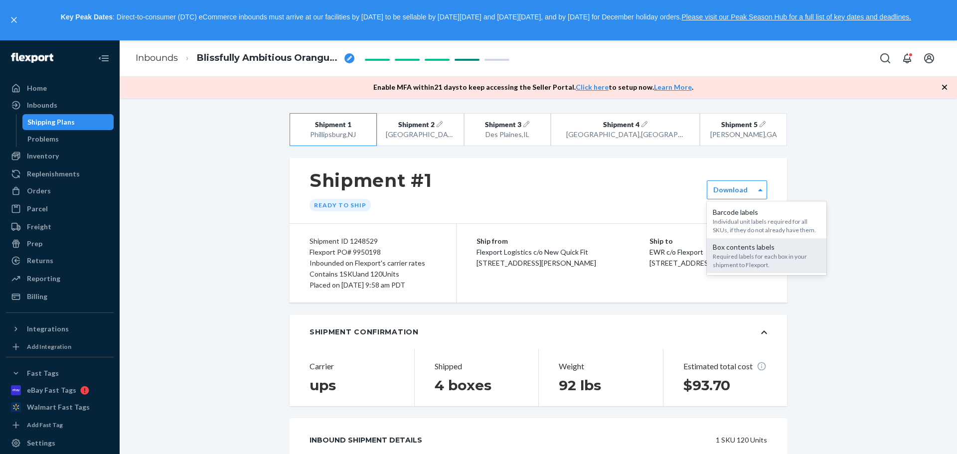
click at [744, 255] on div "Required labels for each box in your shipment to Flexport." at bounding box center [767, 260] width 108 height 17
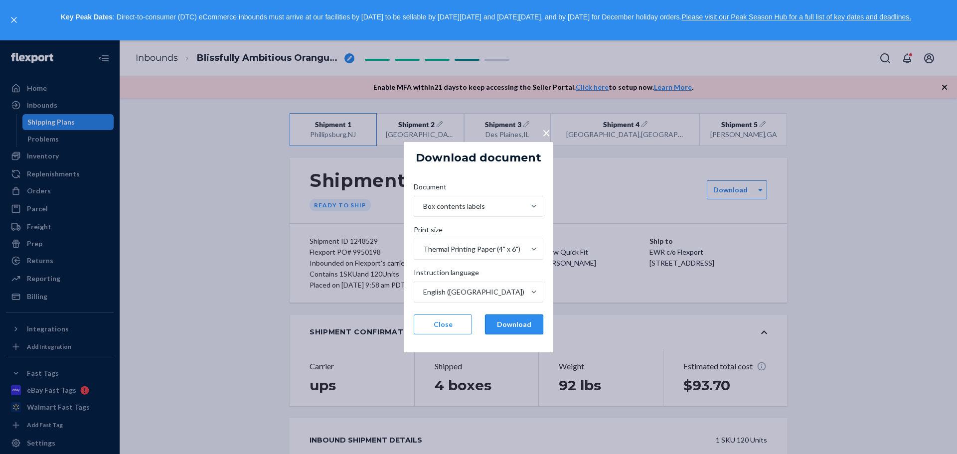
click at [501, 322] on button "Download" at bounding box center [514, 324] width 58 height 20
click at [548, 132] on span "×" at bounding box center [546, 132] width 8 height 17
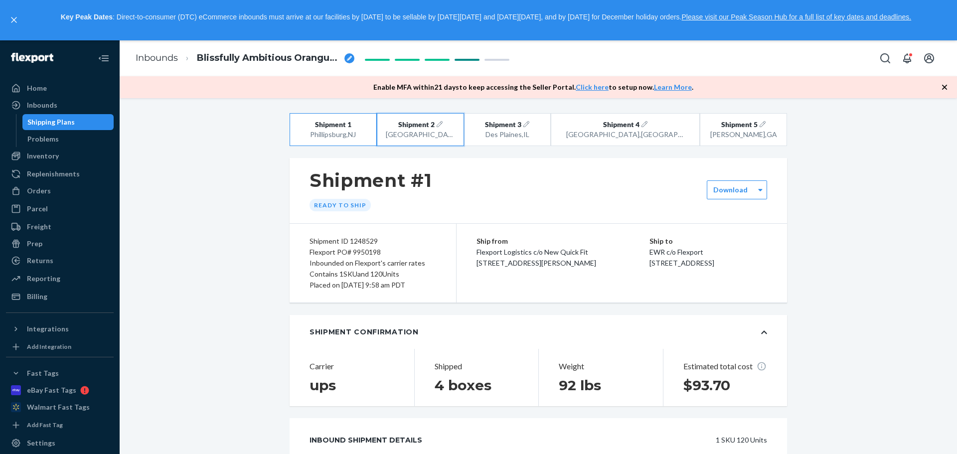
click at [435, 139] on div "[GEOGRAPHIC_DATA] , [GEOGRAPHIC_DATA]" at bounding box center [420, 135] width 69 height 10
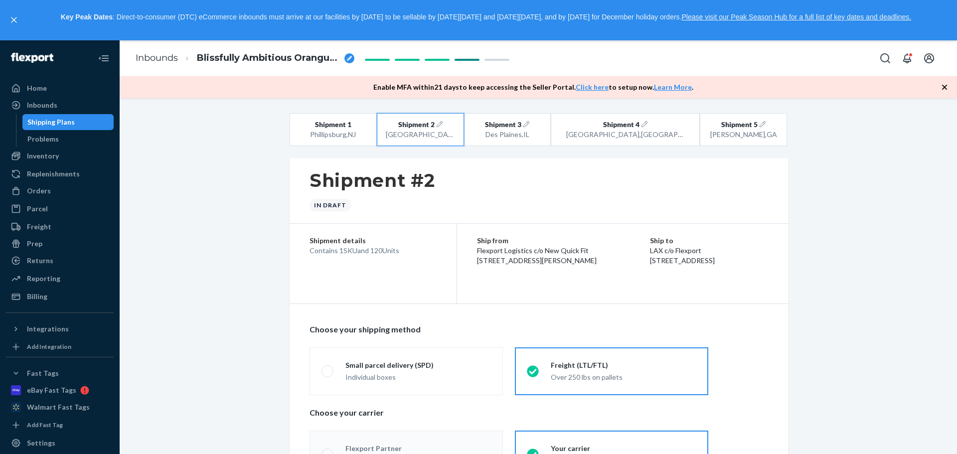
radio input "true"
radio input "false"
radio input "true"
radio input "false"
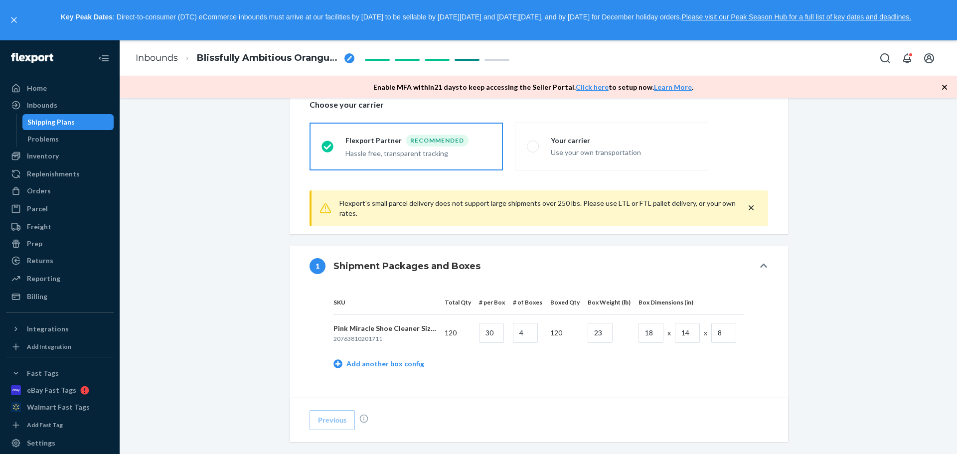
scroll to position [399, 0]
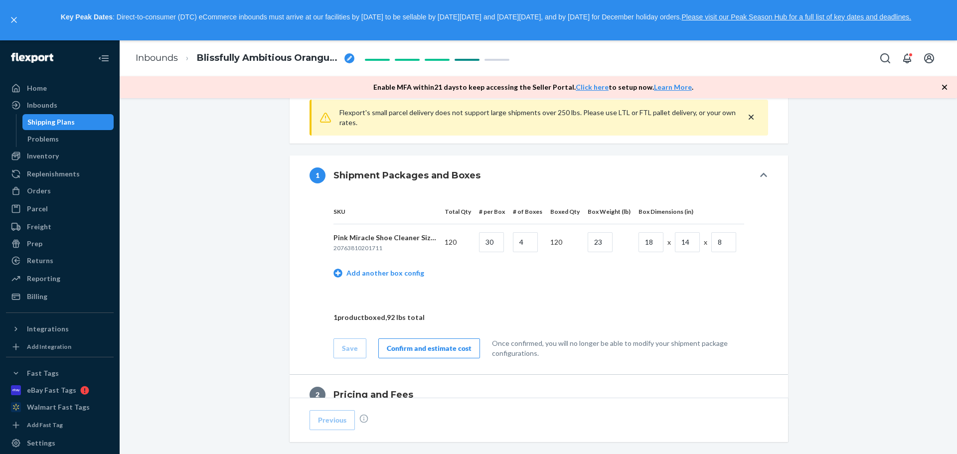
click at [431, 349] on div "Confirm and estimate cost" at bounding box center [429, 348] width 85 height 10
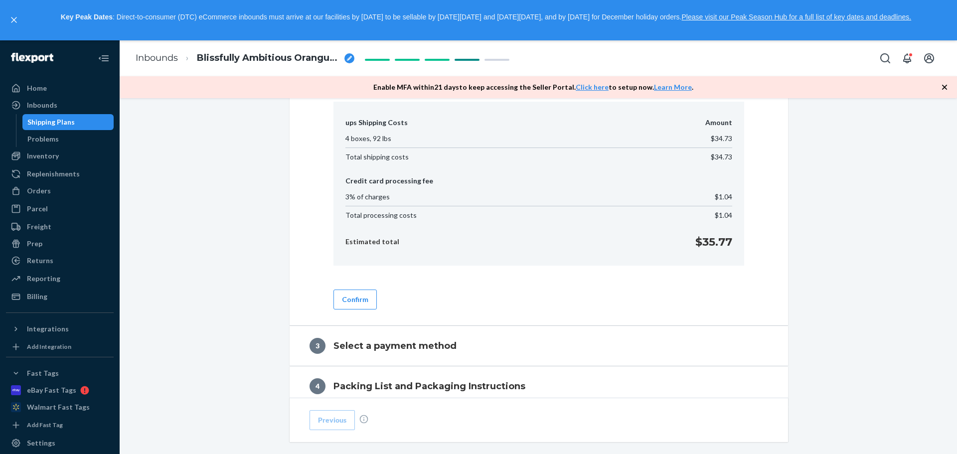
scroll to position [548, 0]
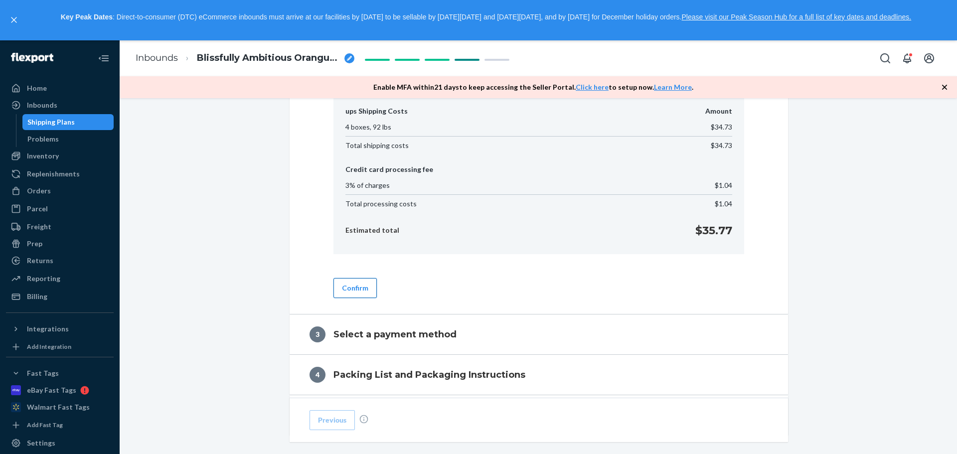
click at [365, 285] on button "Confirm" at bounding box center [354, 288] width 43 height 20
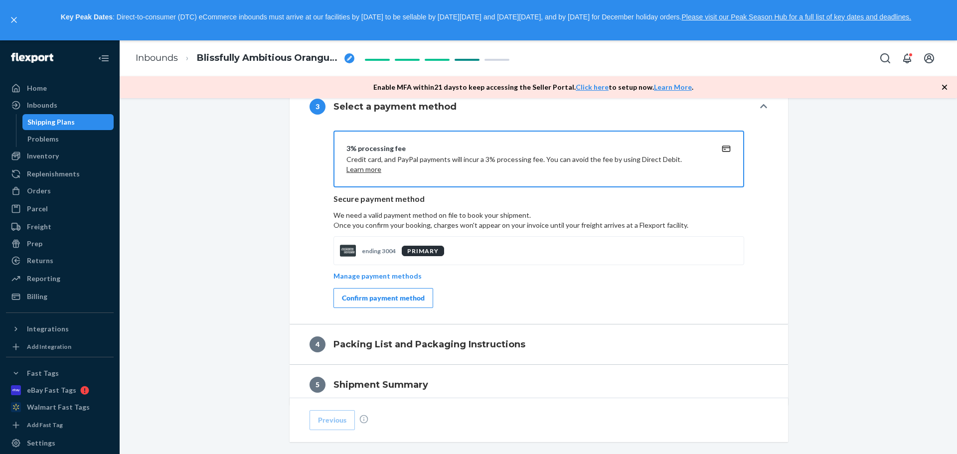
click at [379, 301] on div "Confirm payment method" at bounding box center [383, 298] width 83 height 10
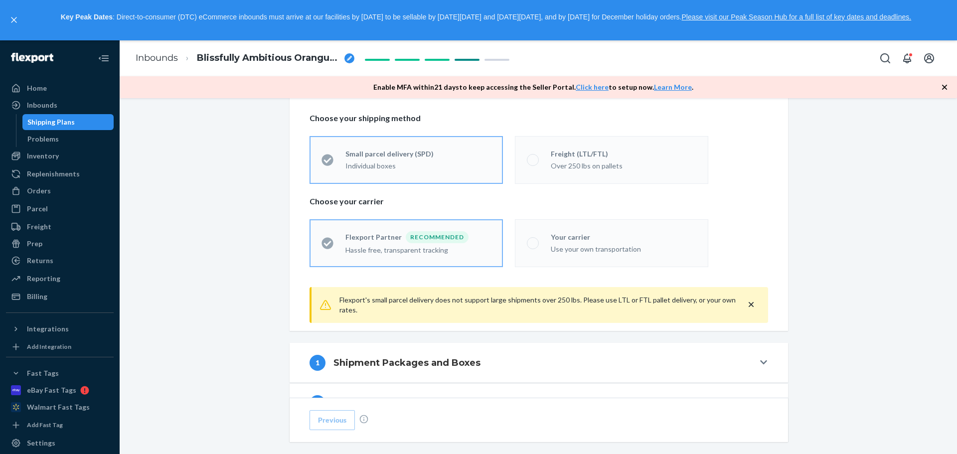
scroll to position [0, 0]
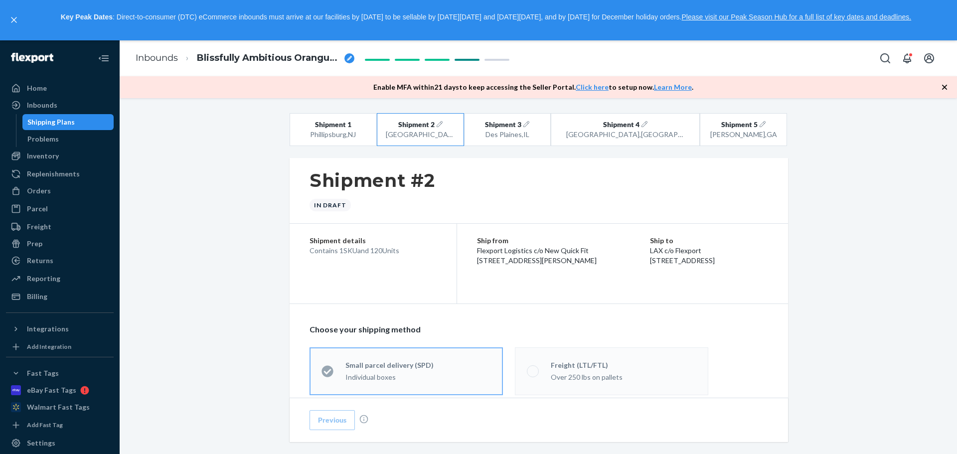
drag, startPoint x: 709, startPoint y: 269, endPoint x: 634, endPoint y: 252, distance: 76.5
click at [650, 252] on div "Ship to LAX c/o Flexport [STREET_ADDRESS]" at bounding box center [709, 251] width 118 height 30
copy div "LAX c/o Flexport [STREET_ADDRESS]"
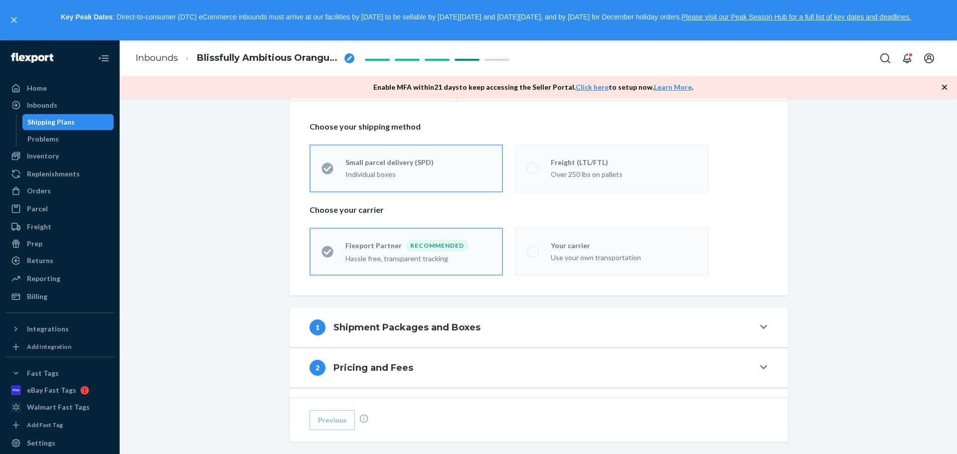
scroll to position [249, 0]
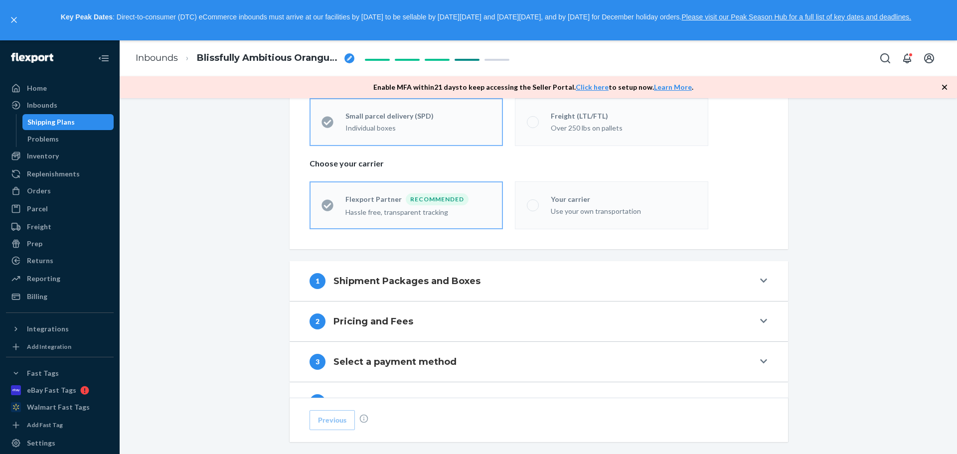
click at [753, 282] on button "1 Shipment Packages and Boxes" at bounding box center [539, 281] width 498 height 40
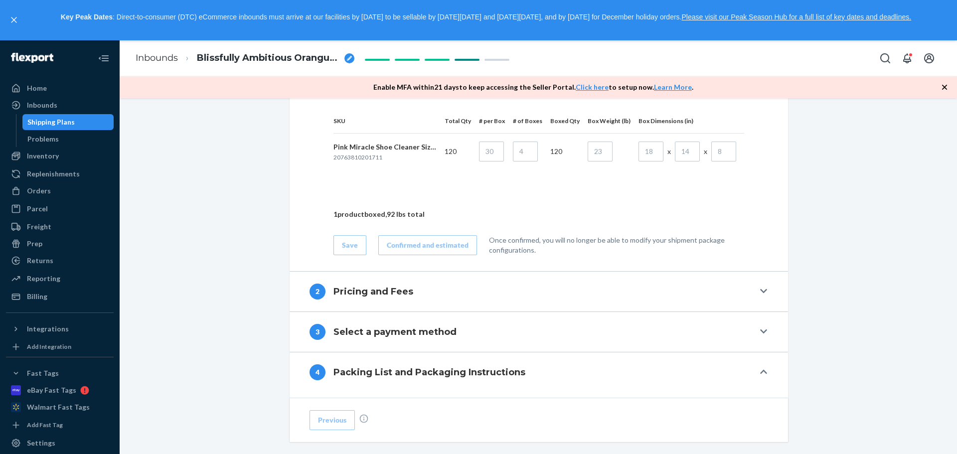
scroll to position [449, 0]
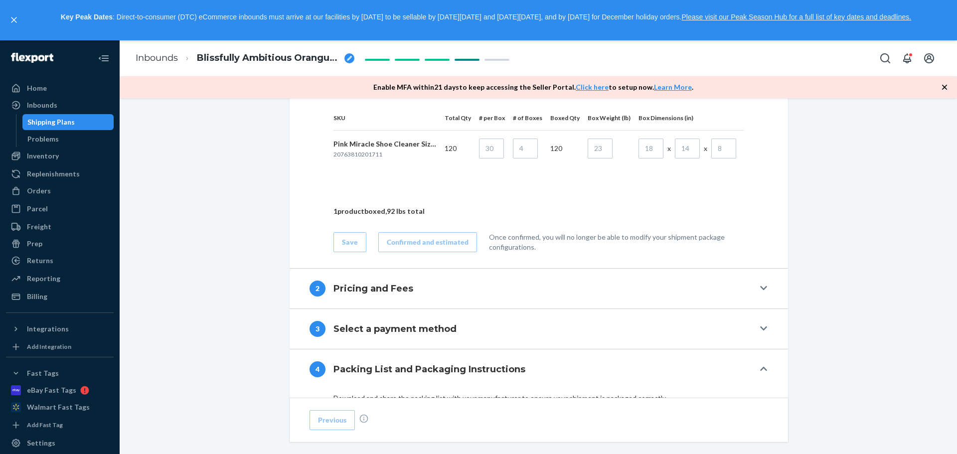
click at [763, 285] on icon at bounding box center [763, 288] width 7 height 8
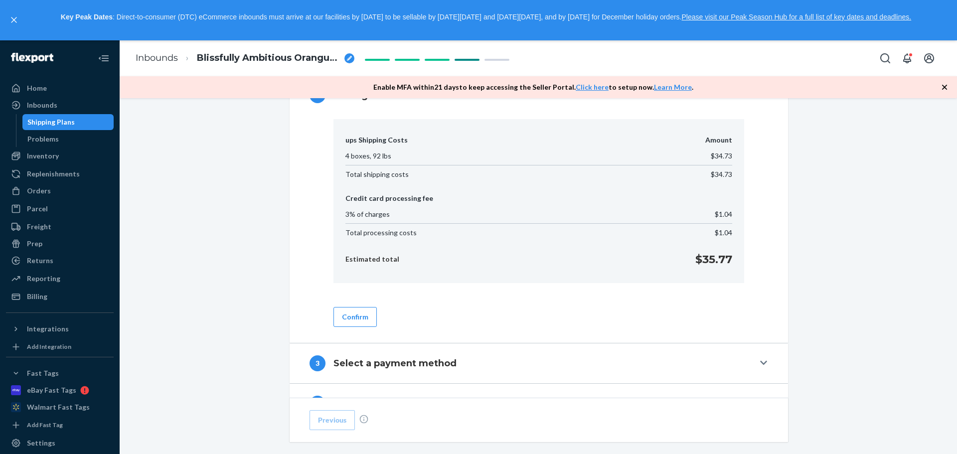
scroll to position [648, 0]
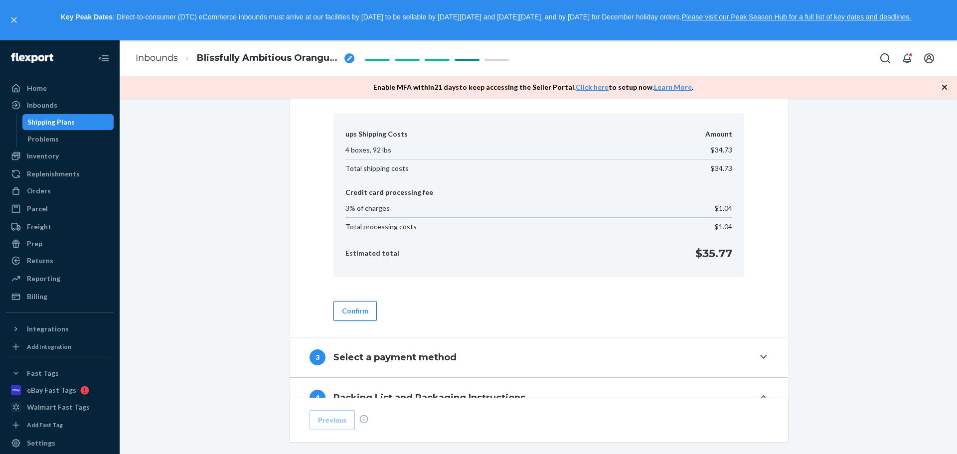
click at [355, 310] on button "Confirm" at bounding box center [354, 311] width 43 height 20
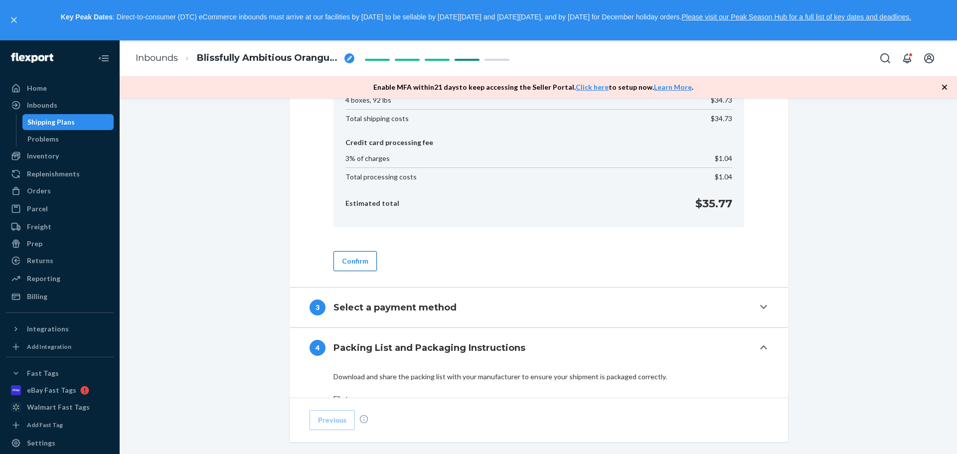
click at [358, 259] on button "Confirm" at bounding box center [354, 261] width 43 height 20
click at [765, 308] on button "3 Select a payment method" at bounding box center [539, 308] width 498 height 40
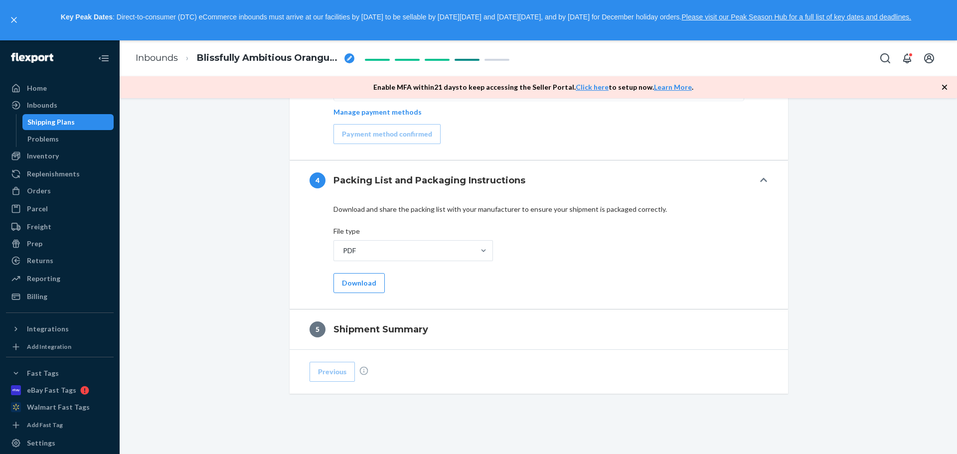
scroll to position [1070, 0]
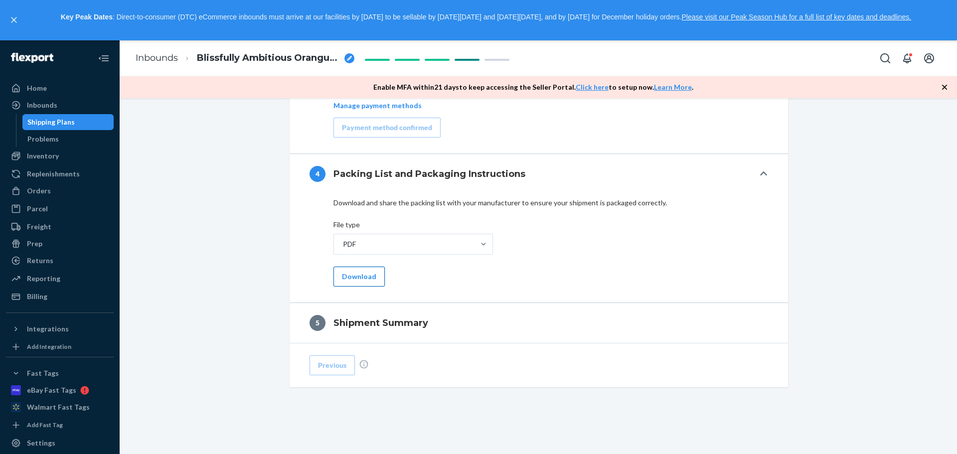
click at [364, 275] on button "Download" at bounding box center [358, 277] width 51 height 20
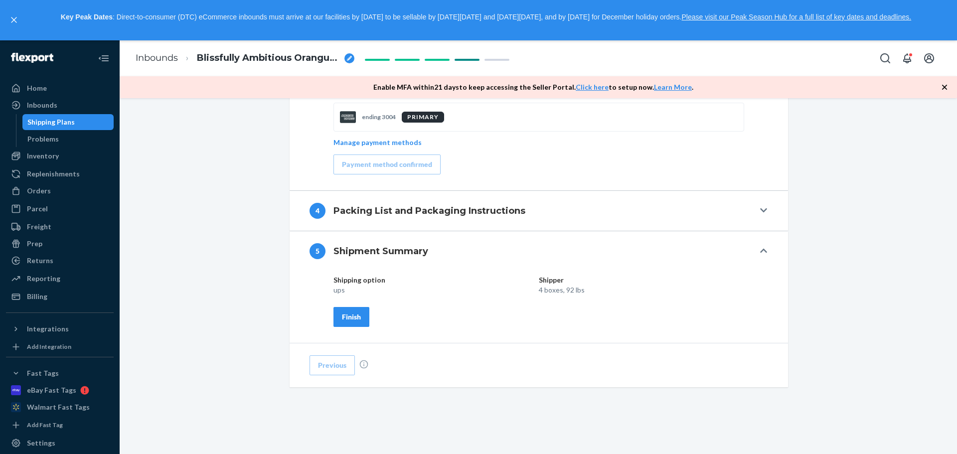
scroll to position [1033, 0]
click at [348, 322] on button "Finish" at bounding box center [351, 317] width 36 height 20
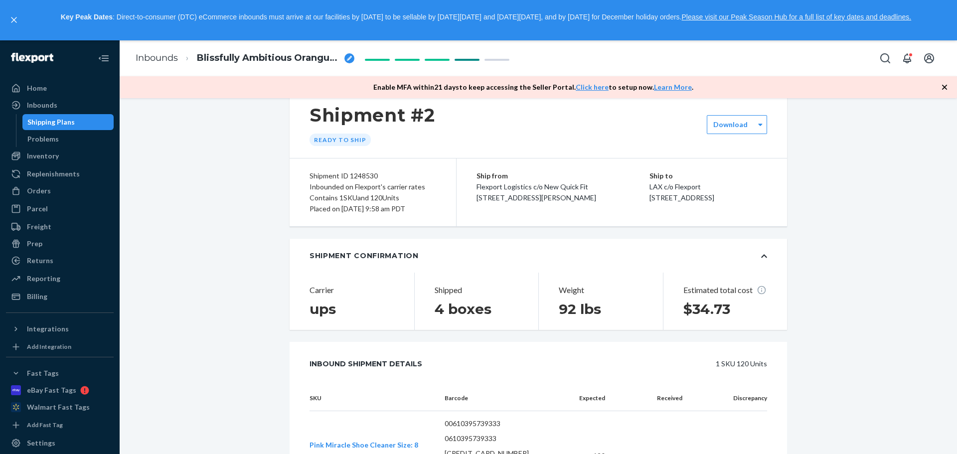
scroll to position [50, 0]
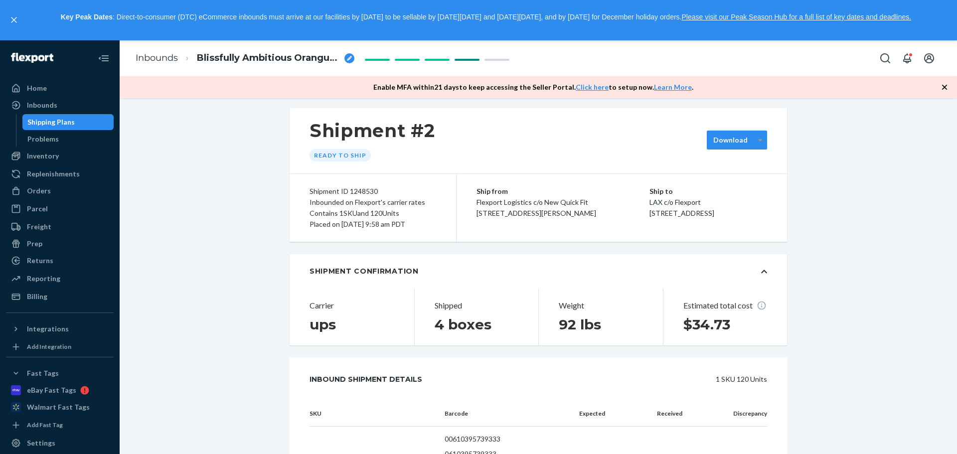
click at [759, 140] on icon at bounding box center [761, 140] width 4 height 2
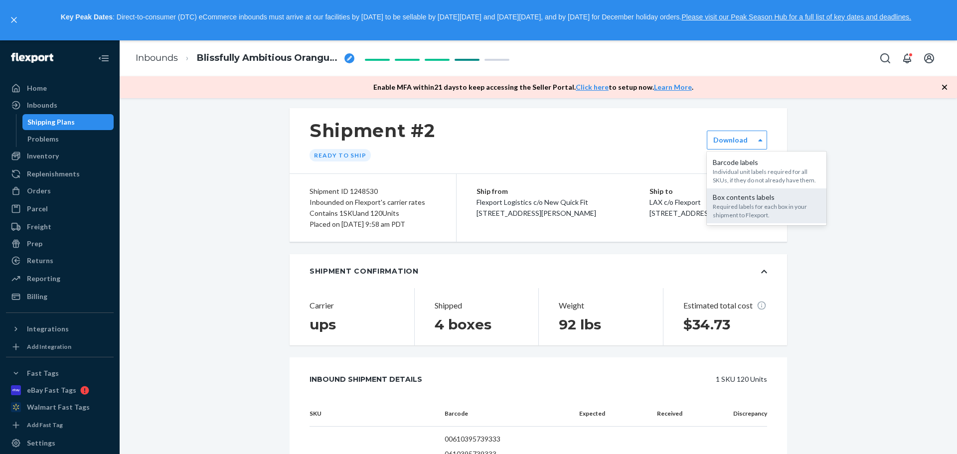
click at [736, 209] on div "Required labels for each box in your shipment to Flexport." at bounding box center [767, 210] width 108 height 17
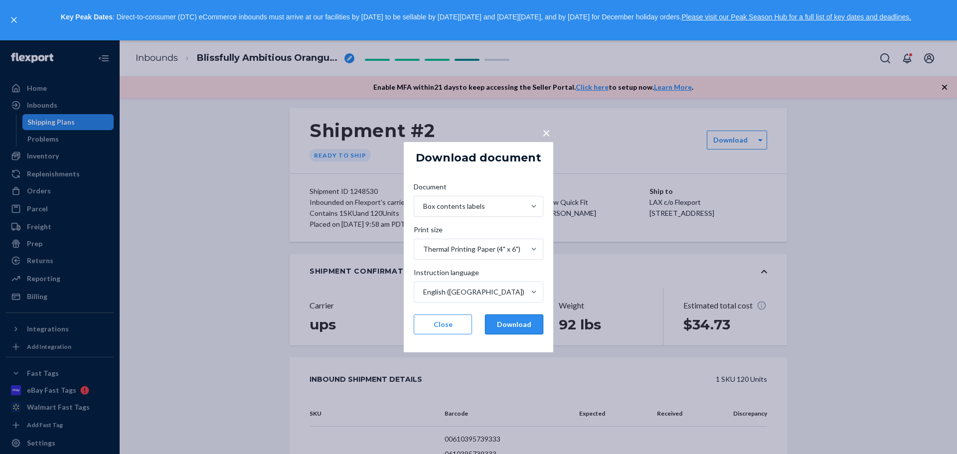
click at [520, 325] on button "Download" at bounding box center [514, 324] width 58 height 20
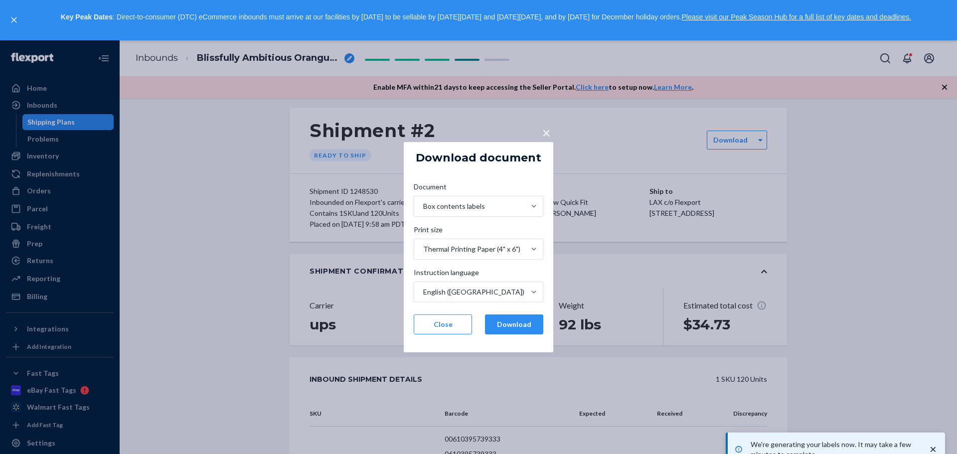
click at [550, 137] on span "×" at bounding box center [546, 132] width 8 height 17
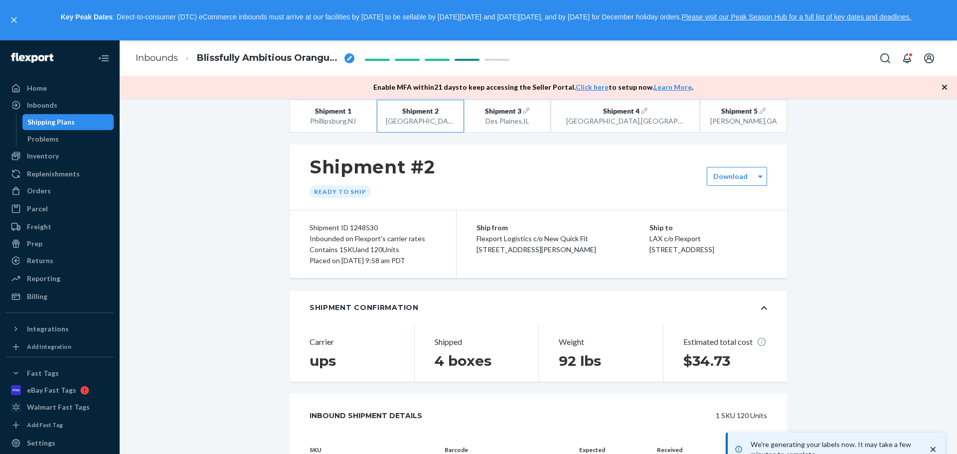
scroll to position [0, 0]
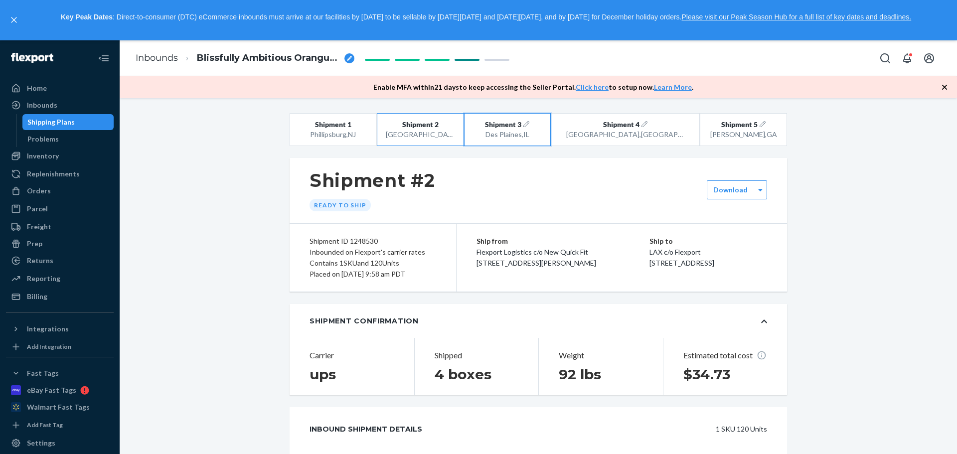
click at [523, 130] on div "Des Plaines , [GEOGRAPHIC_DATA]" at bounding box center [507, 135] width 69 height 10
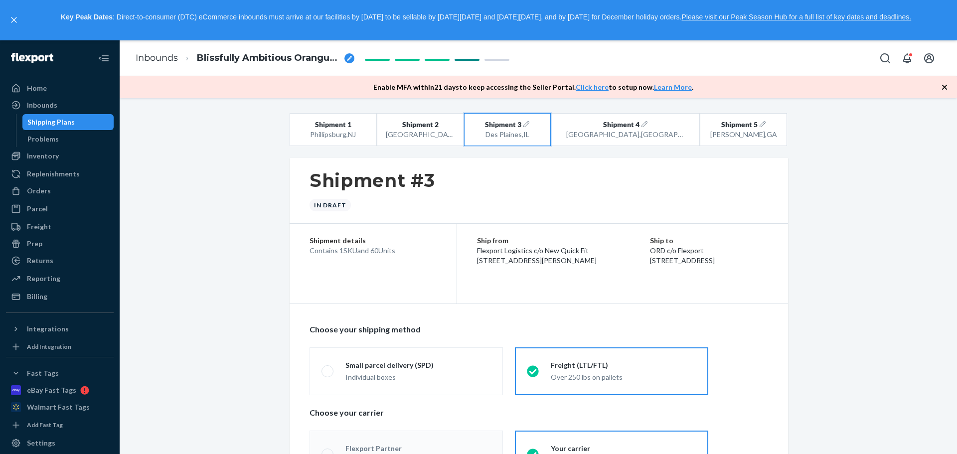
radio input "true"
radio input "false"
radio input "true"
radio input "false"
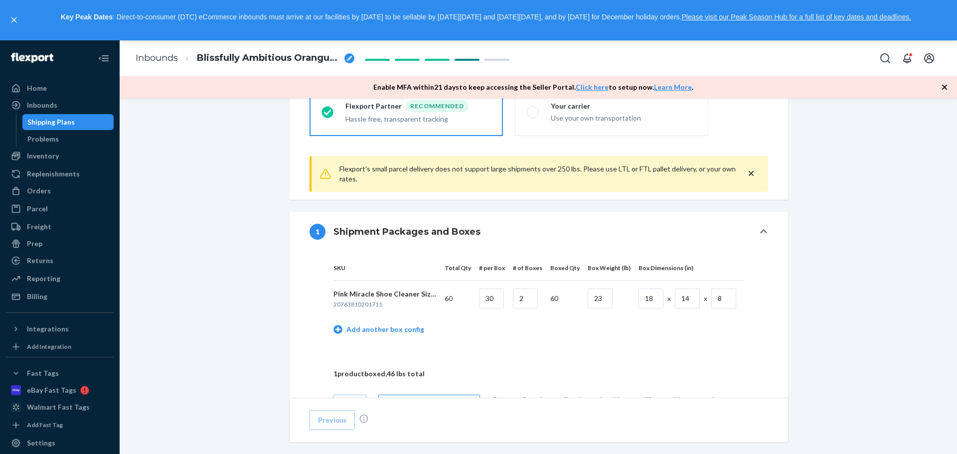
scroll to position [399, 0]
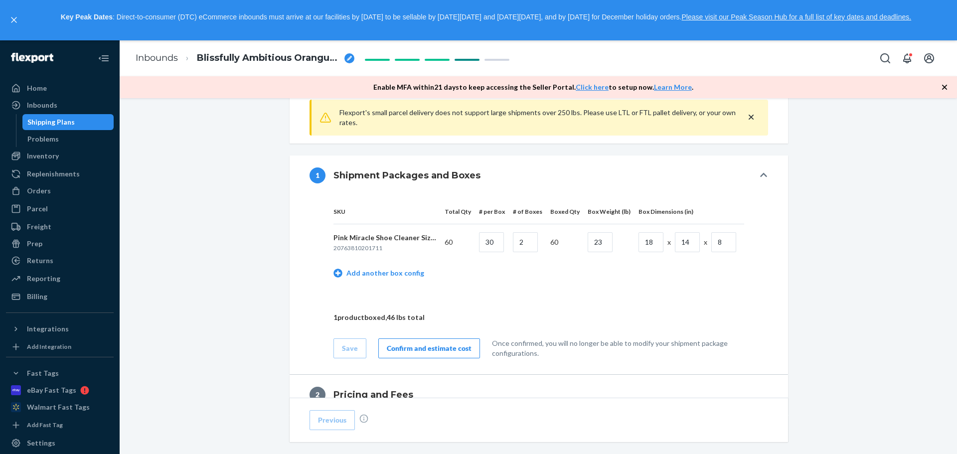
click at [413, 348] on div "Confirm and estimate cost" at bounding box center [429, 348] width 85 height 10
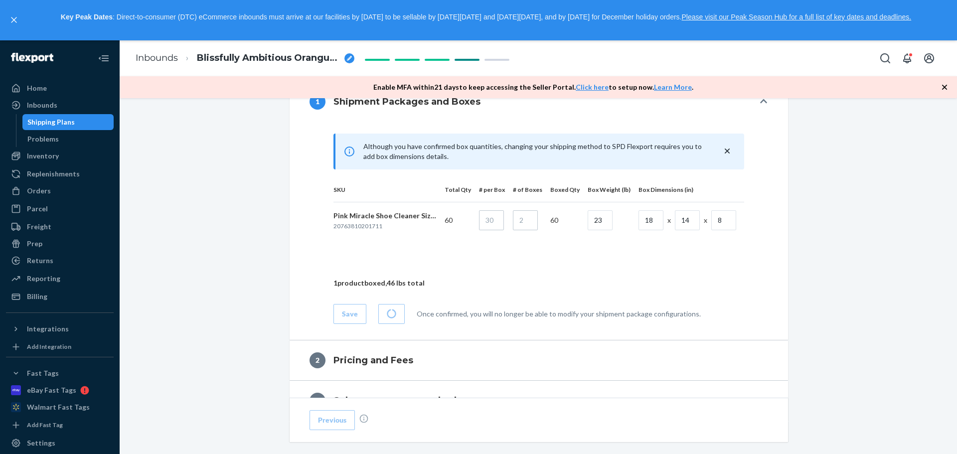
scroll to position [548, 0]
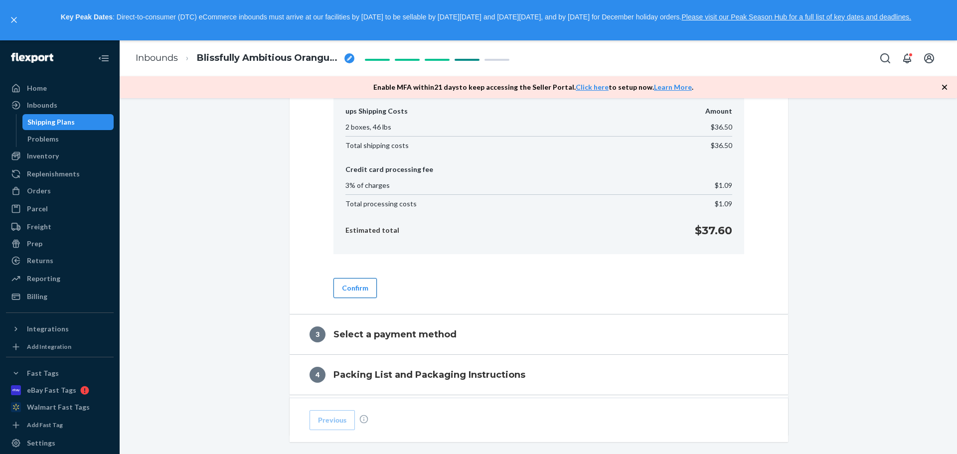
click at [356, 290] on button "Confirm" at bounding box center [354, 288] width 43 height 20
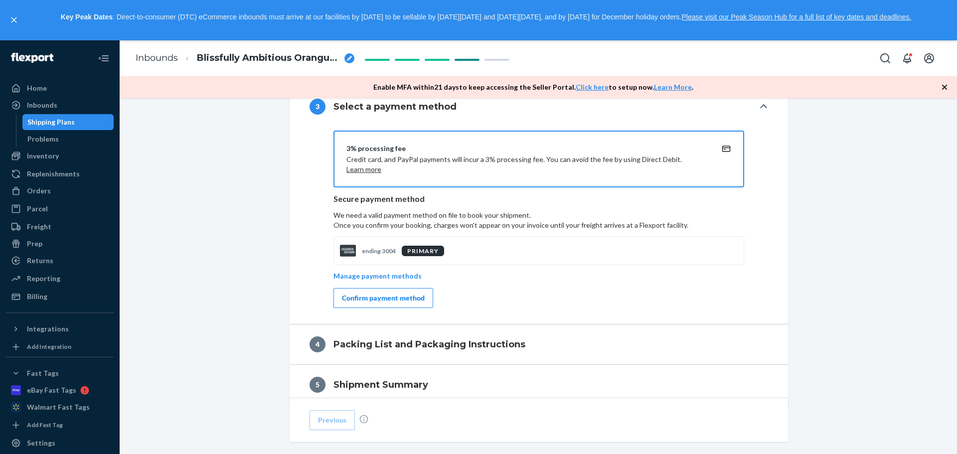
click at [343, 304] on button "Confirm payment method" at bounding box center [383, 298] width 100 height 20
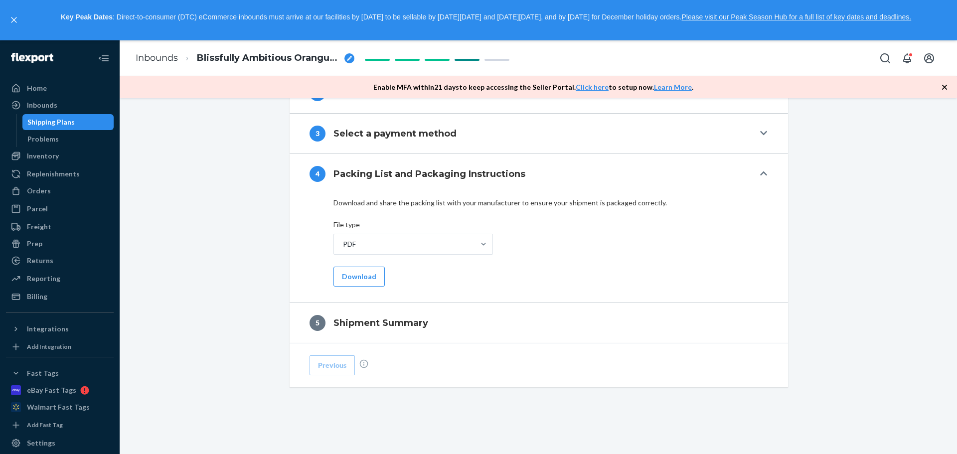
scroll to position [477, 0]
click at [353, 274] on button "Download" at bounding box center [358, 277] width 51 height 20
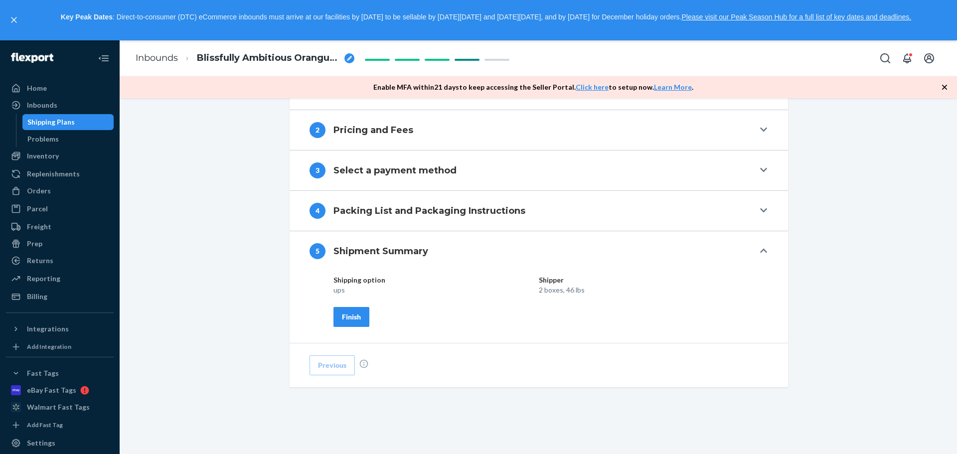
scroll to position [441, 0]
click at [372, 290] on p "ups" at bounding box center [431, 290] width 197 height 10
click at [590, 291] on p "2 boxes, 46 lbs" at bounding box center [637, 290] width 197 height 10
click at [518, 322] on div "Shipping option Shipper ups 2 boxes, 46 lbs Finish" at bounding box center [534, 301] width 403 height 52
click at [465, 314] on div "Shipping option Shipper ups 2 boxes, 46 lbs Finish" at bounding box center [534, 301] width 403 height 52
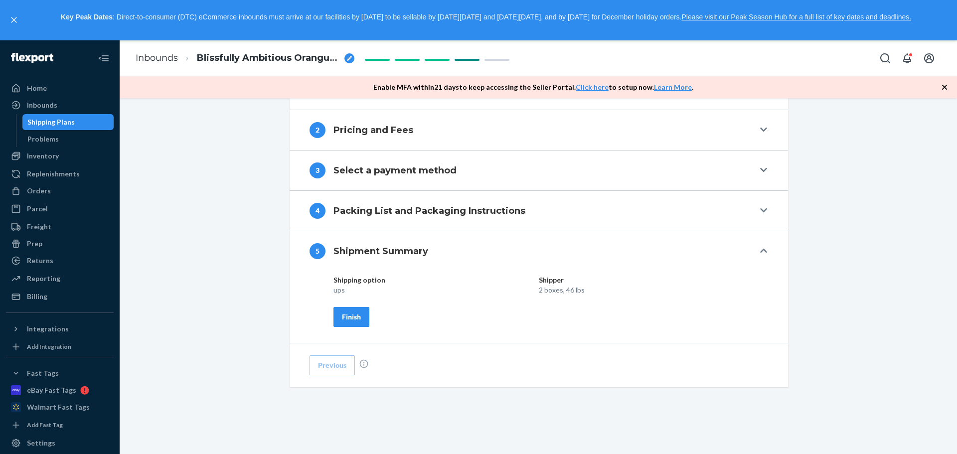
click at [351, 314] on div "Finish" at bounding box center [351, 317] width 19 height 10
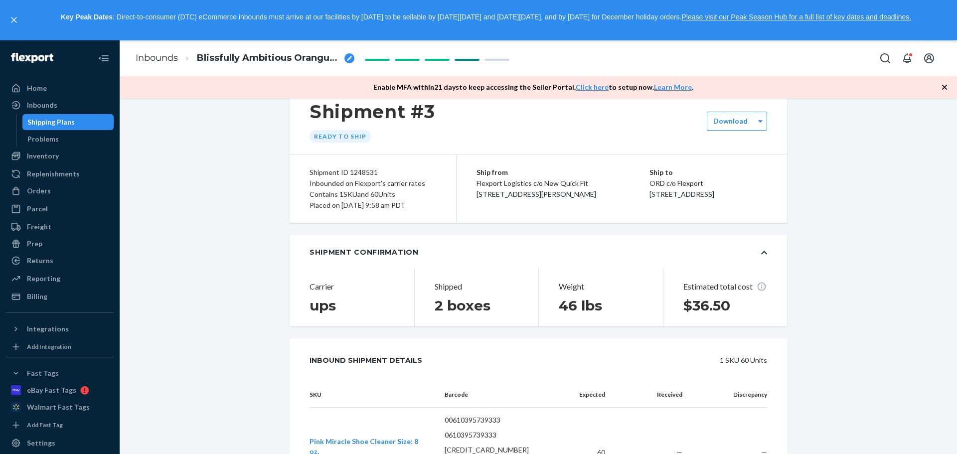
scroll to position [0, 0]
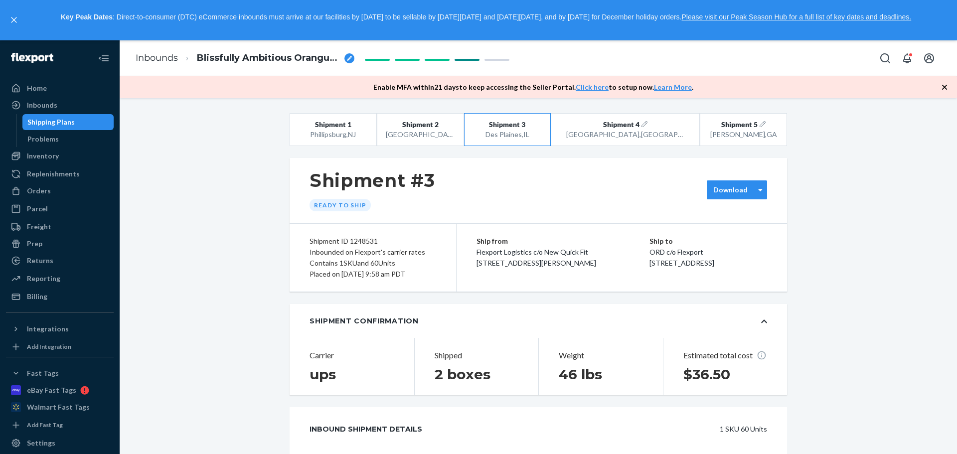
click at [736, 190] on label "Download" at bounding box center [730, 190] width 34 height 10
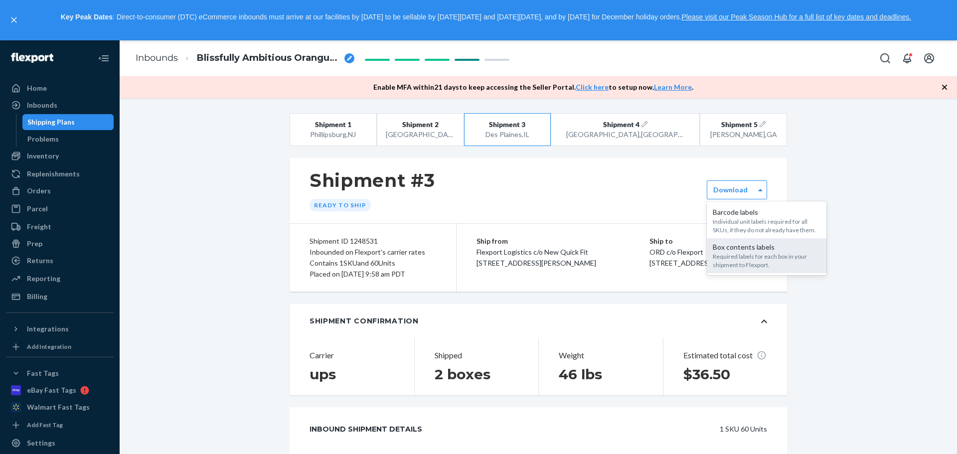
click at [734, 252] on div "Box contents labels" at bounding box center [767, 247] width 108 height 10
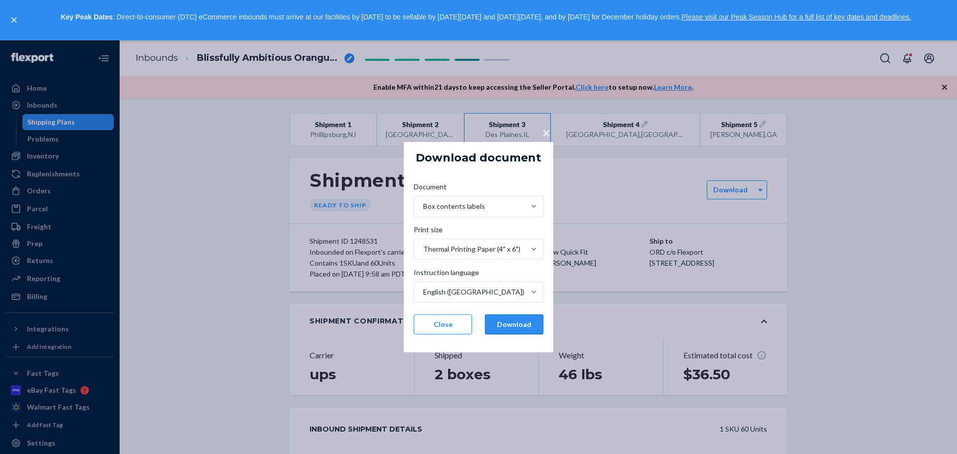
click at [514, 323] on button "Download" at bounding box center [514, 324] width 58 height 20
click at [544, 133] on span "×" at bounding box center [546, 132] width 8 height 17
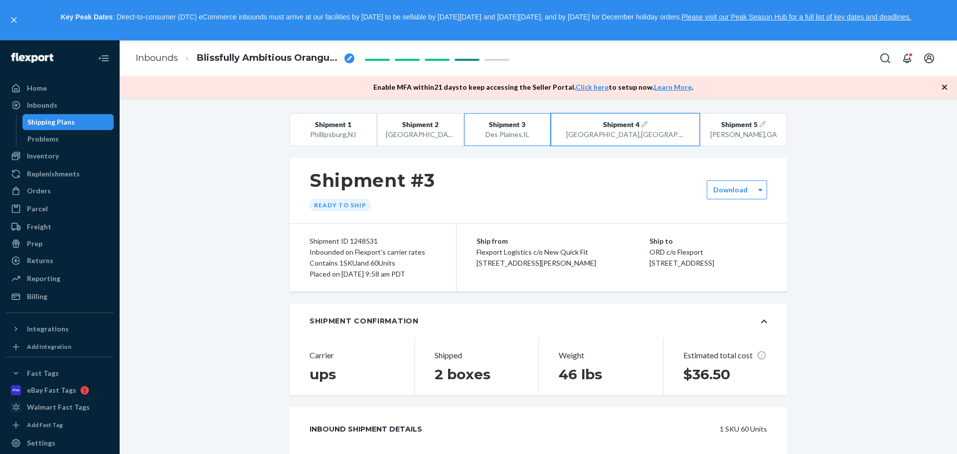
click at [639, 128] on span "Shipment 4" at bounding box center [621, 125] width 36 height 10
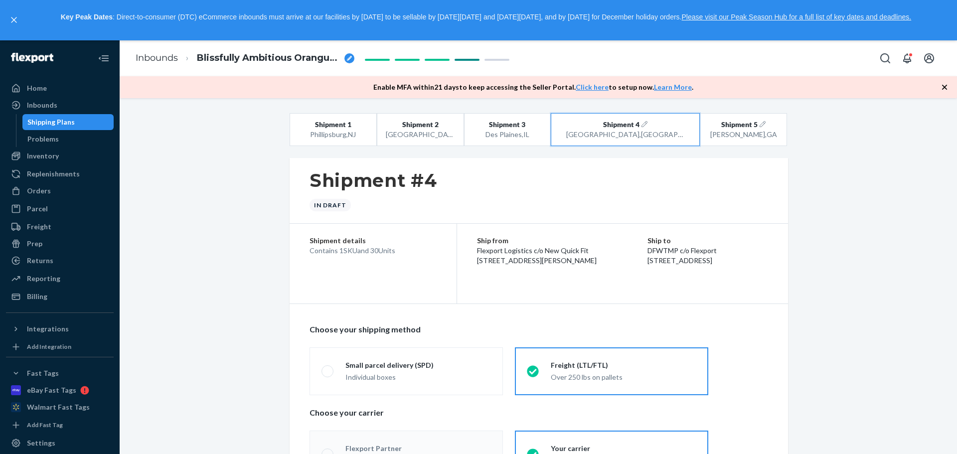
radio input "true"
radio input "false"
radio input "true"
radio input "false"
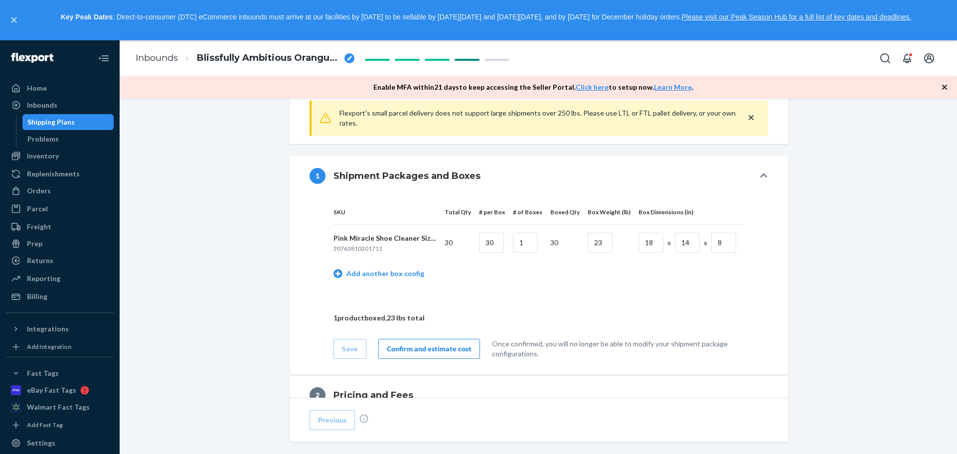
scroll to position [399, 0]
click at [423, 352] on div "Confirm and estimate cost" at bounding box center [429, 348] width 85 height 10
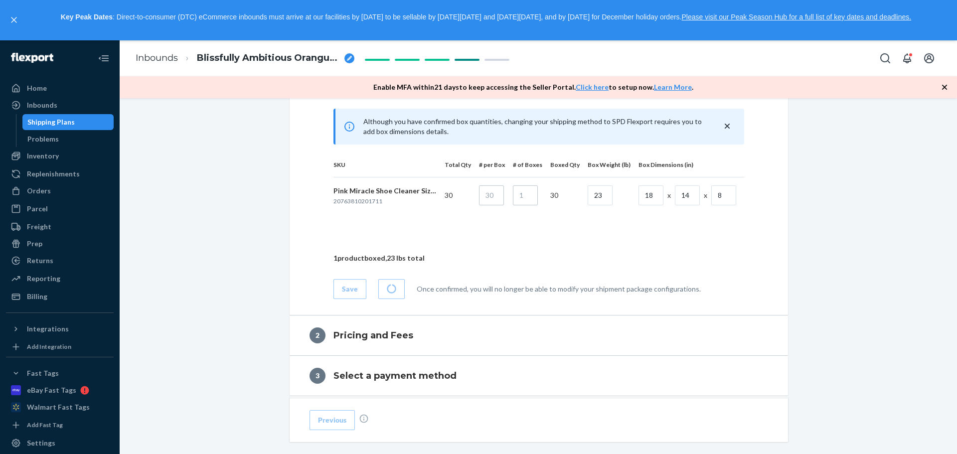
scroll to position [498, 0]
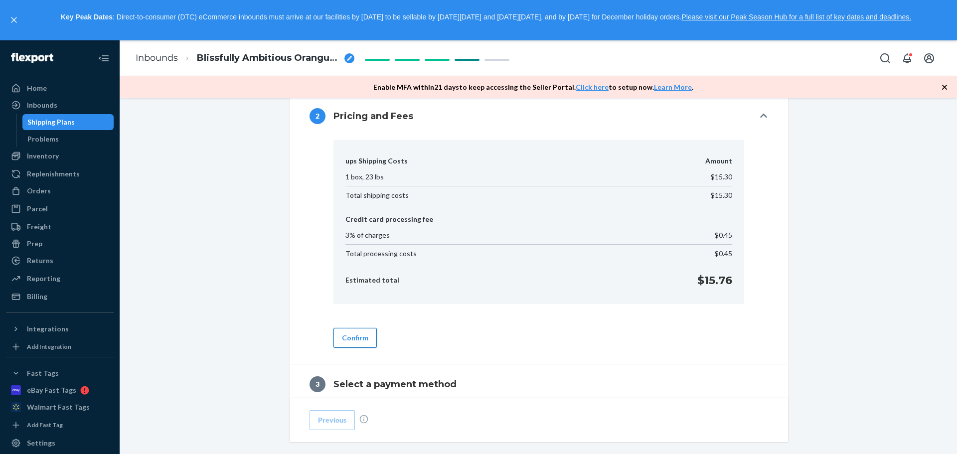
click at [345, 341] on button "Confirm" at bounding box center [354, 338] width 43 height 20
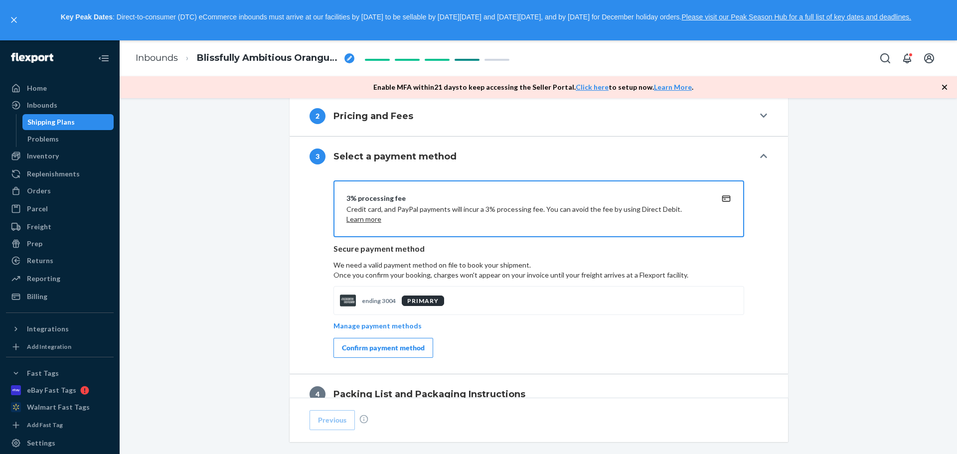
click at [352, 351] on div "Confirm payment method" at bounding box center [383, 348] width 83 height 10
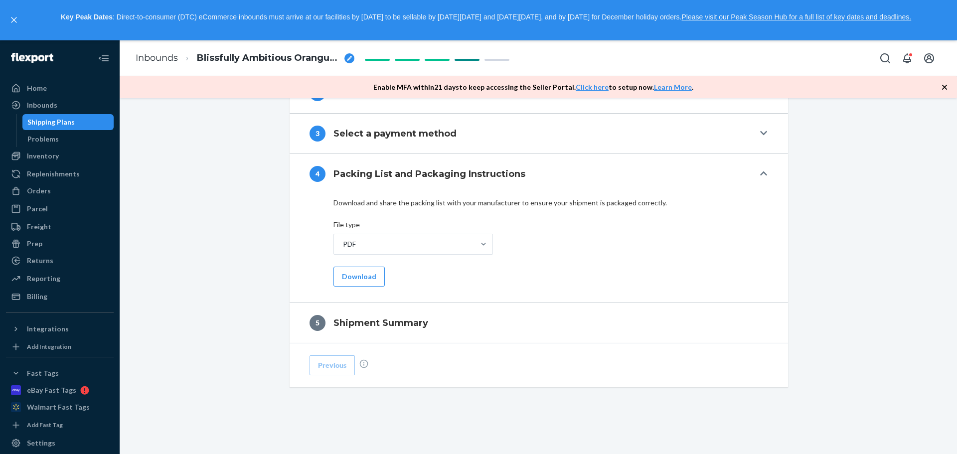
scroll to position [455, 0]
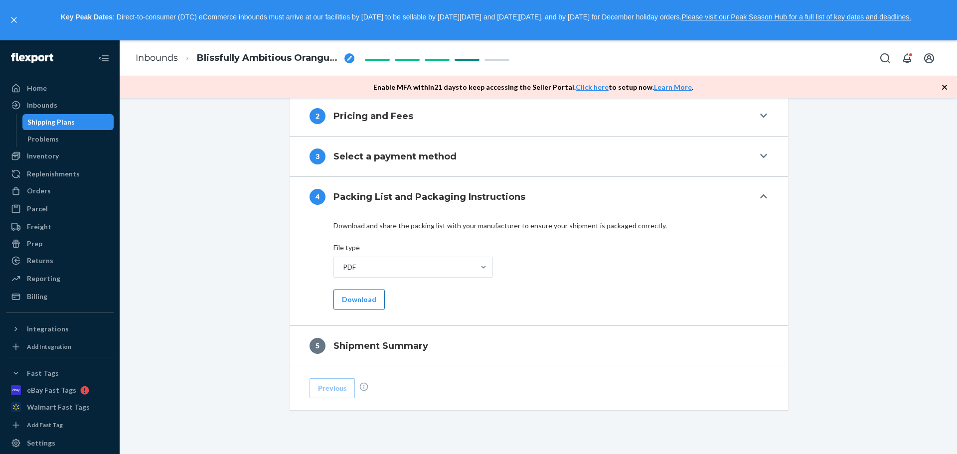
click at [362, 301] on button "Download" at bounding box center [358, 300] width 51 height 20
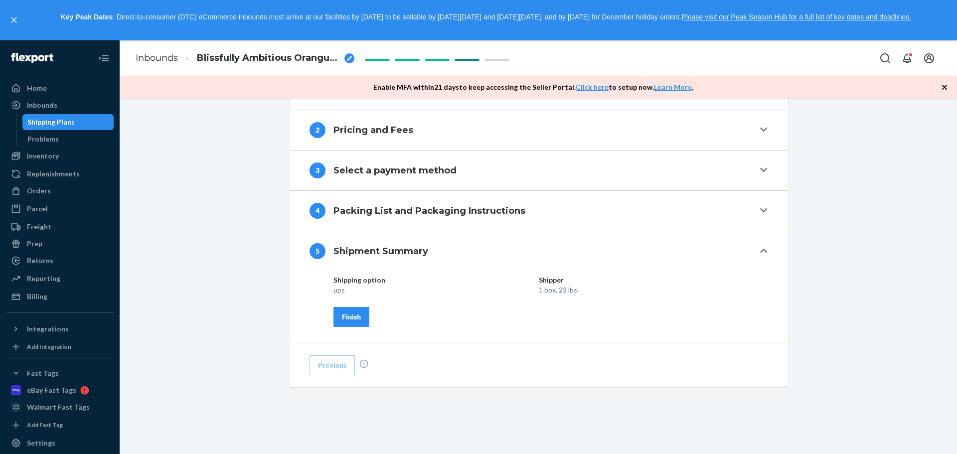
scroll to position [441, 0]
click at [349, 319] on div "Finish" at bounding box center [351, 317] width 19 height 10
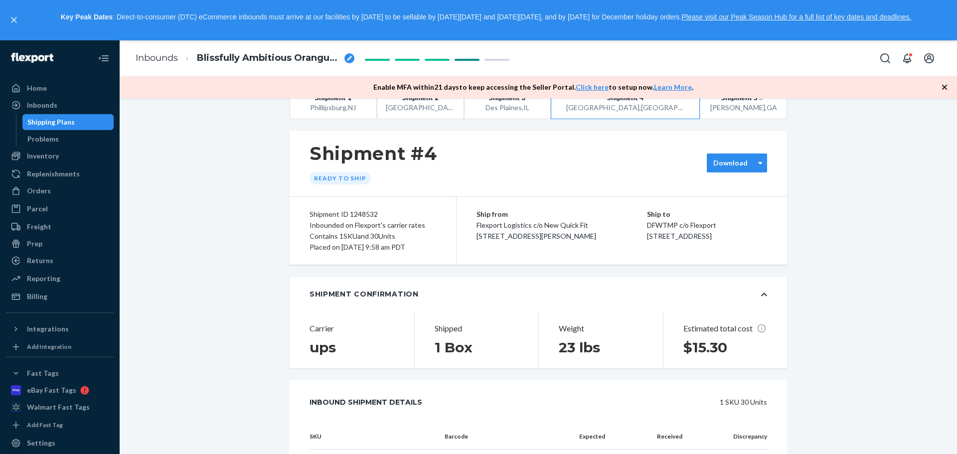
scroll to position [0, 0]
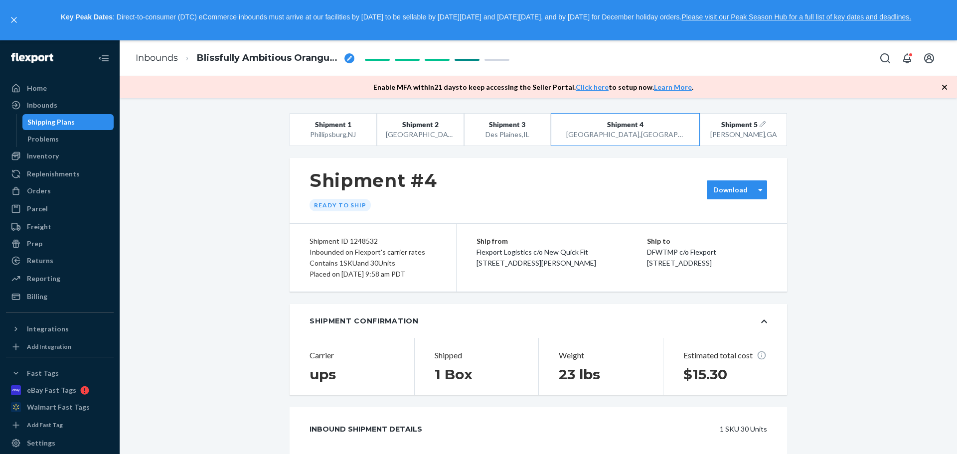
click at [748, 191] on div "Download" at bounding box center [730, 190] width 47 height 10
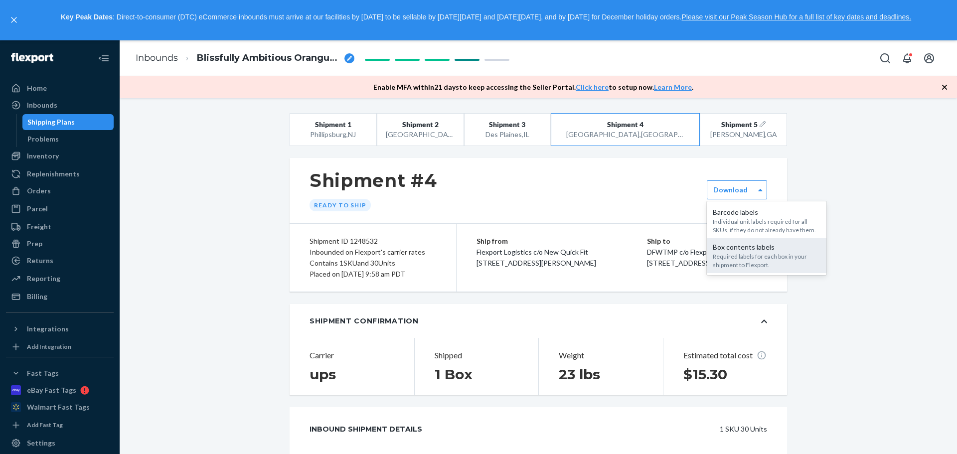
click at [741, 249] on div "Box contents labels" at bounding box center [767, 247] width 108 height 10
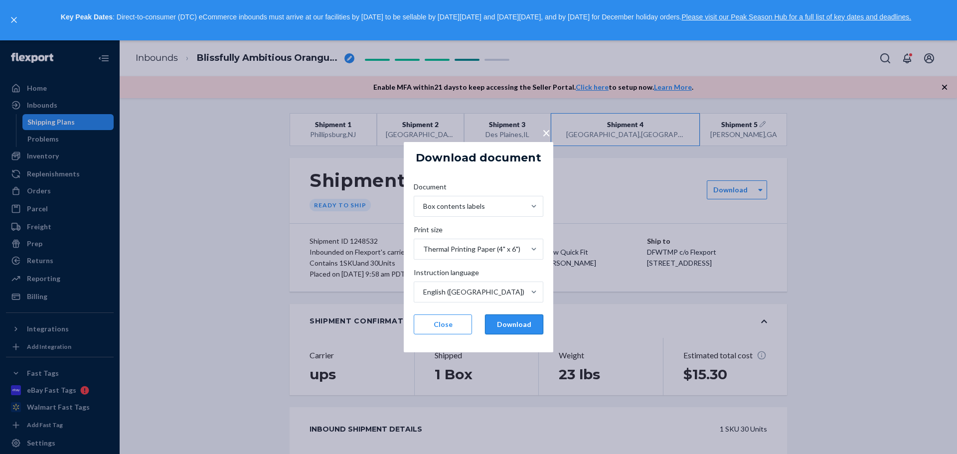
click at [503, 329] on button "Download" at bounding box center [514, 324] width 58 height 20
click at [546, 135] on span "×" at bounding box center [546, 132] width 8 height 17
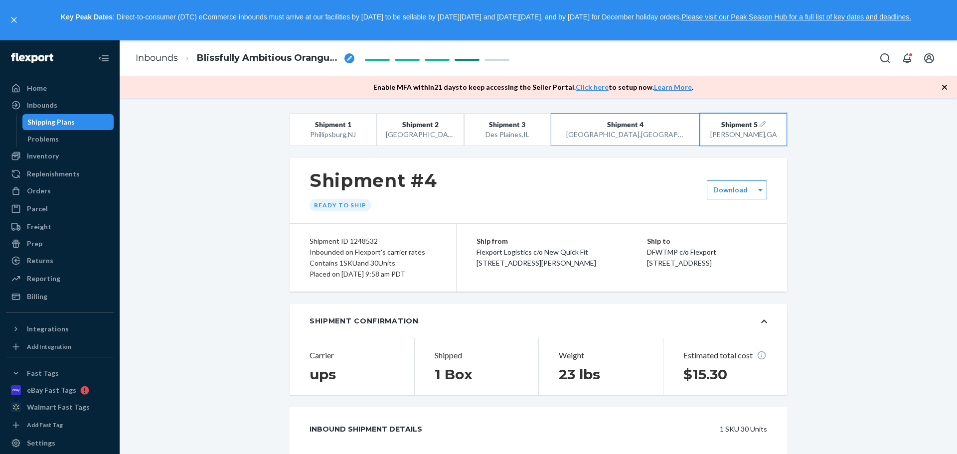
click at [715, 142] on button "Shipment 5 [GEOGRAPHIC_DATA] , [GEOGRAPHIC_DATA]" at bounding box center [743, 129] width 87 height 33
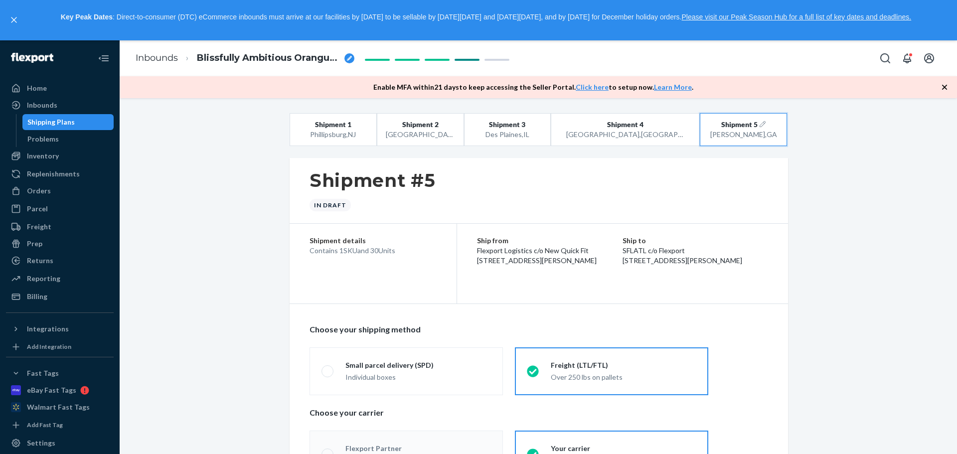
radio input "true"
radio input "false"
radio input "true"
radio input "false"
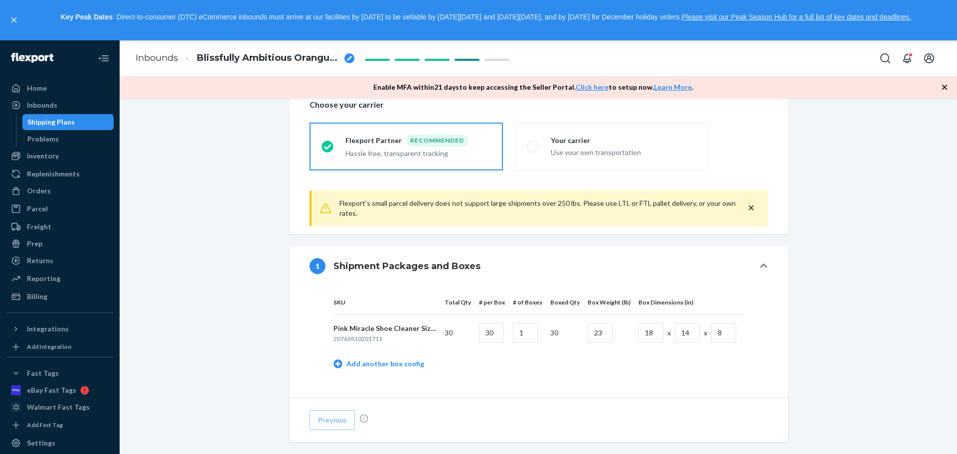
scroll to position [399, 0]
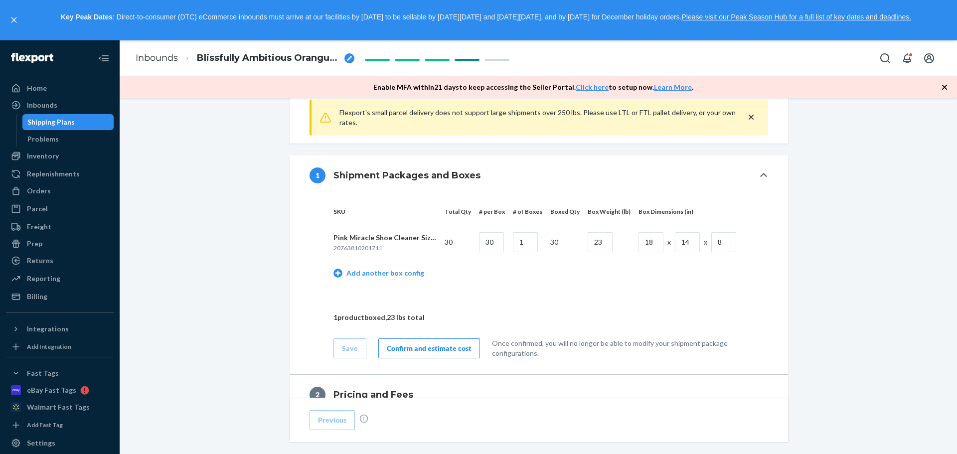
click at [418, 351] on div "Confirm and estimate cost" at bounding box center [429, 348] width 85 height 10
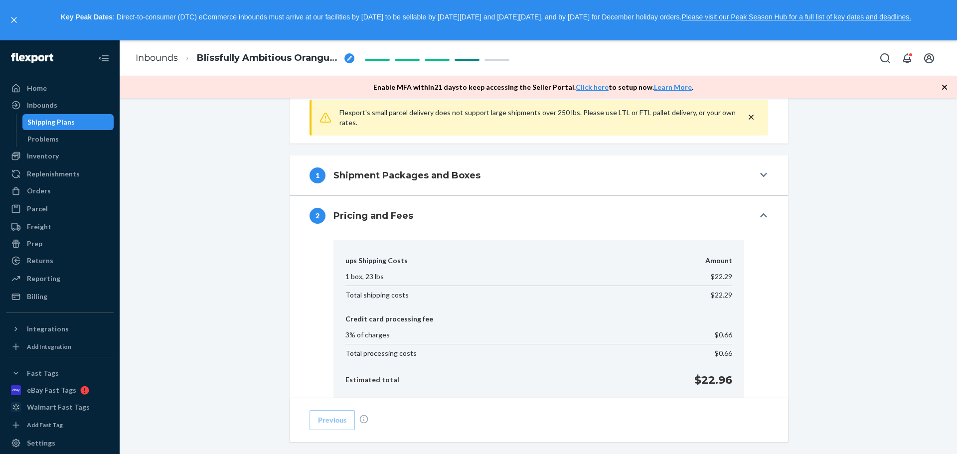
scroll to position [498, 0]
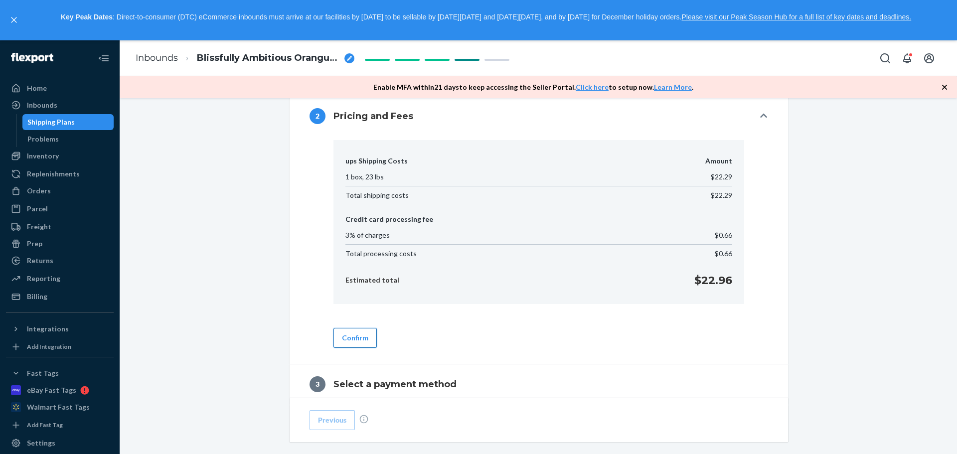
click at [352, 342] on button "Confirm" at bounding box center [354, 338] width 43 height 20
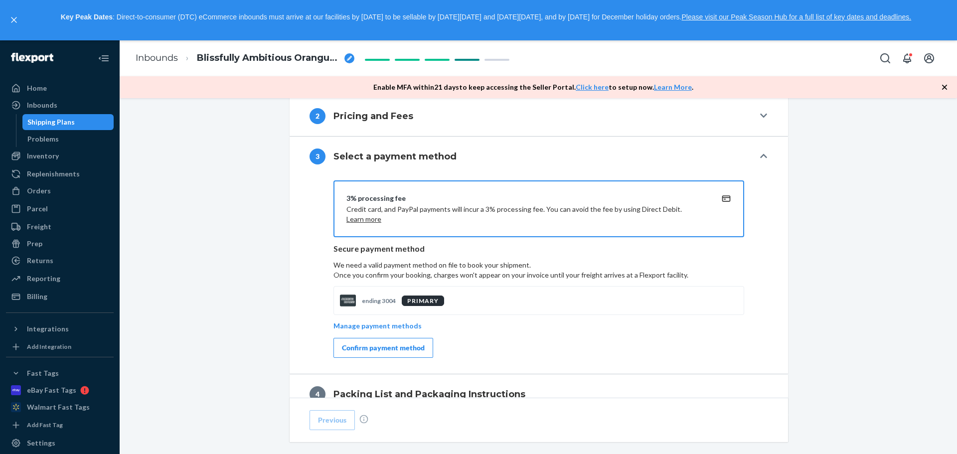
click at [373, 348] on div "Confirm payment method" at bounding box center [383, 348] width 83 height 10
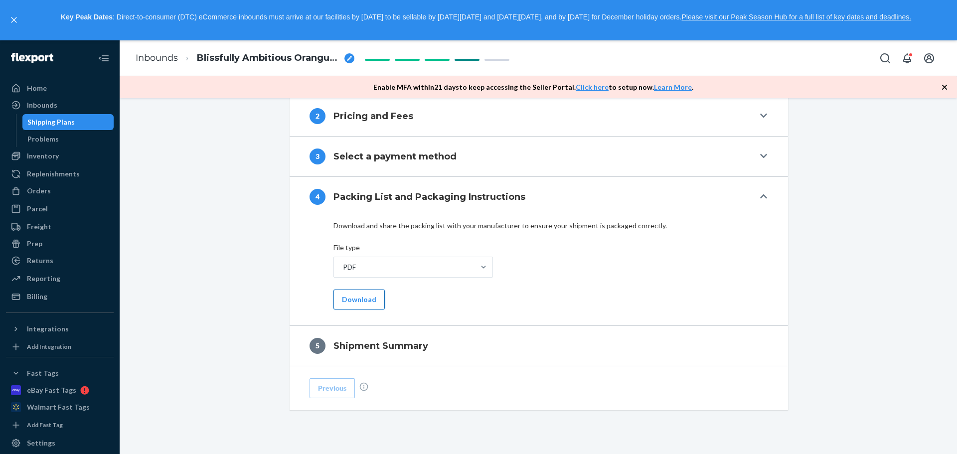
click at [363, 302] on button "Download" at bounding box center [358, 300] width 51 height 20
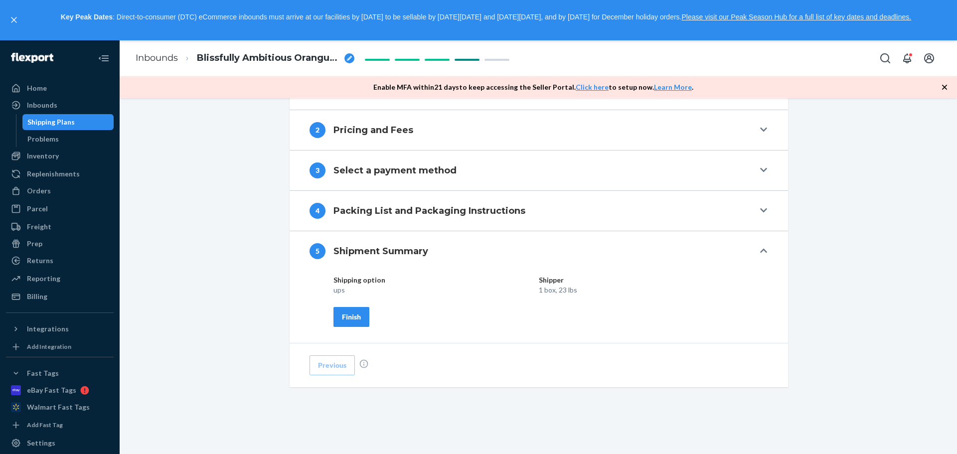
click at [359, 320] on button "Finish" at bounding box center [351, 317] width 36 height 20
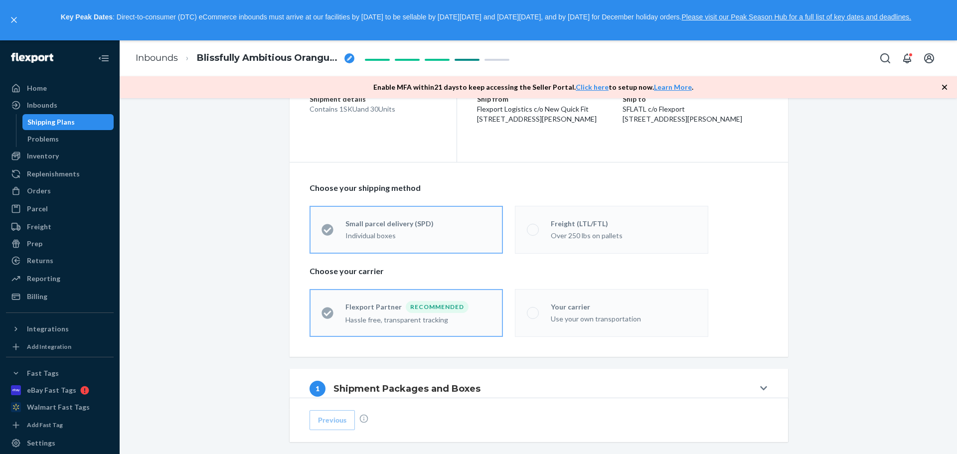
scroll to position [0, 0]
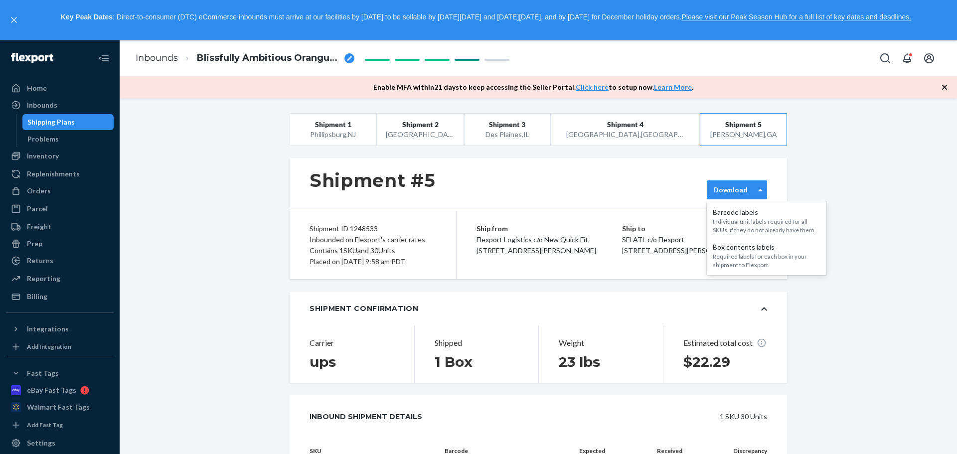
click at [734, 186] on label "Download" at bounding box center [730, 190] width 34 height 10
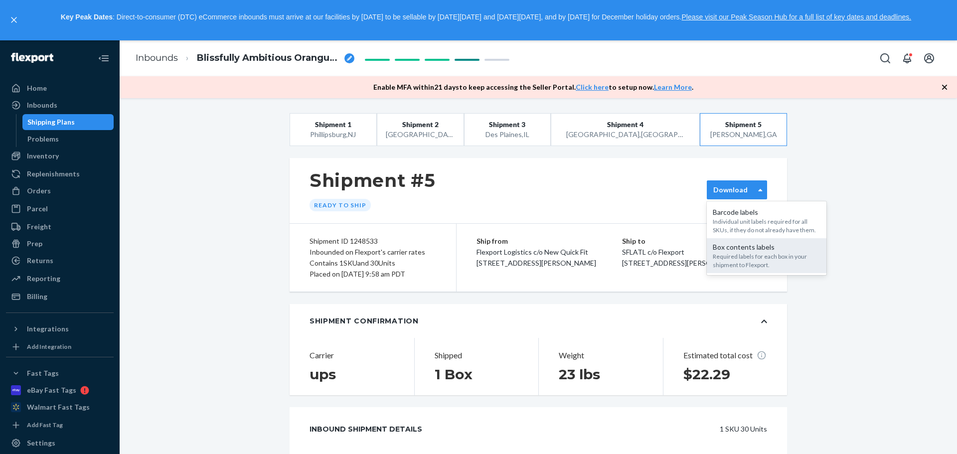
click at [738, 259] on div "Required labels for each box in your shipment to Flexport." at bounding box center [767, 260] width 108 height 17
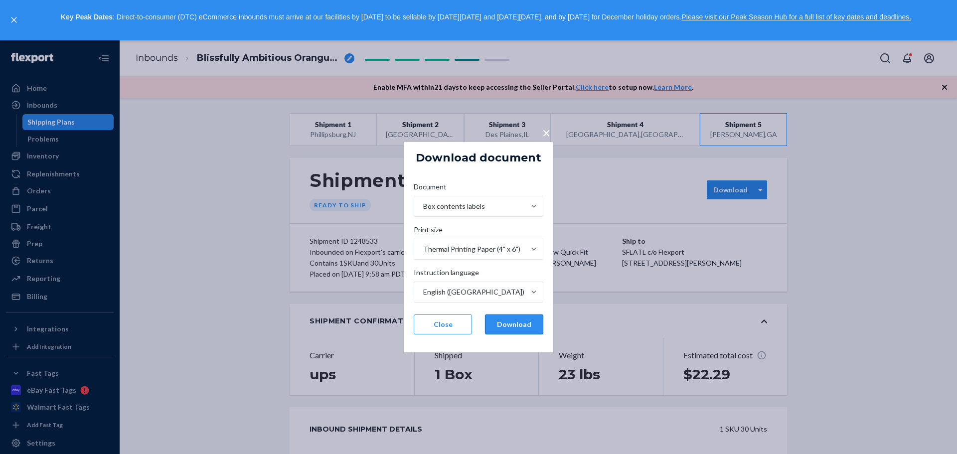
click at [516, 318] on button "Download" at bounding box center [514, 324] width 58 height 20
click at [530, 328] on button "Download" at bounding box center [514, 324] width 58 height 20
click at [548, 133] on span "×" at bounding box center [546, 132] width 8 height 17
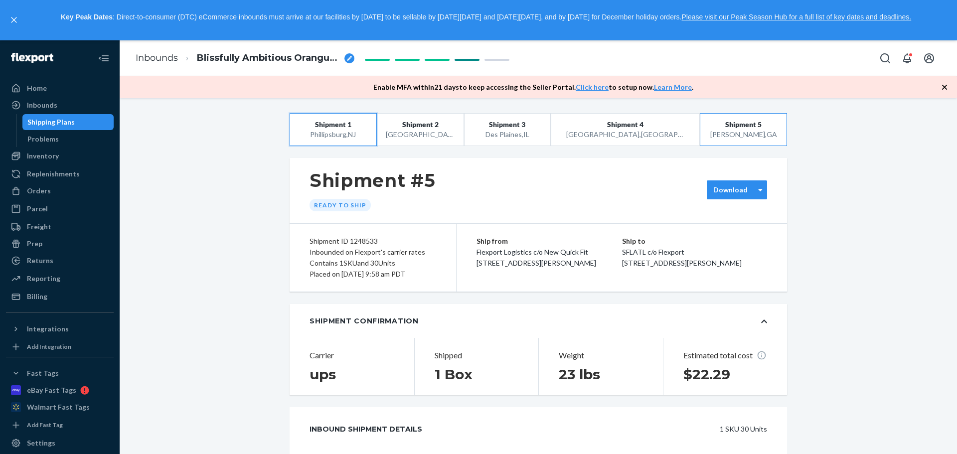
click at [342, 129] on span "Shipment 1" at bounding box center [333, 125] width 36 height 10
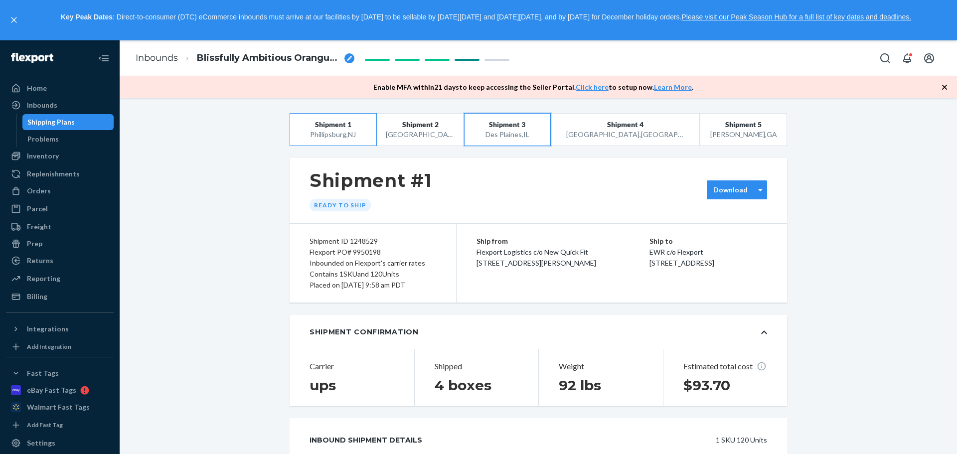
click at [523, 141] on button "Shipment 3 [GEOGRAPHIC_DATA] , [GEOGRAPHIC_DATA]" at bounding box center [507, 129] width 87 height 33
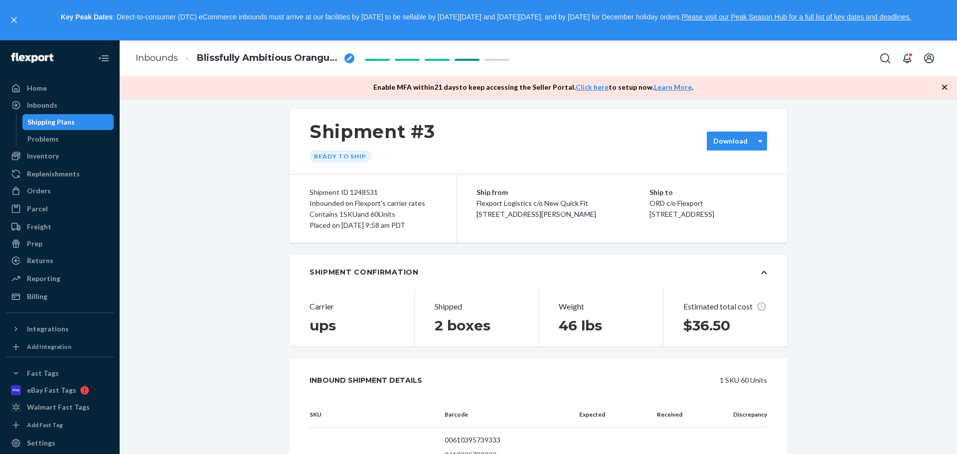
scroll to position [50, 0]
drag, startPoint x: 713, startPoint y: 226, endPoint x: 640, endPoint y: 204, distance: 75.5
click at [649, 204] on div "Ship to ORD c/o Flexport [STREET_ADDRESS]" at bounding box center [708, 202] width 118 height 33
copy div "ORD c/o Flexport [STREET_ADDRESS]"
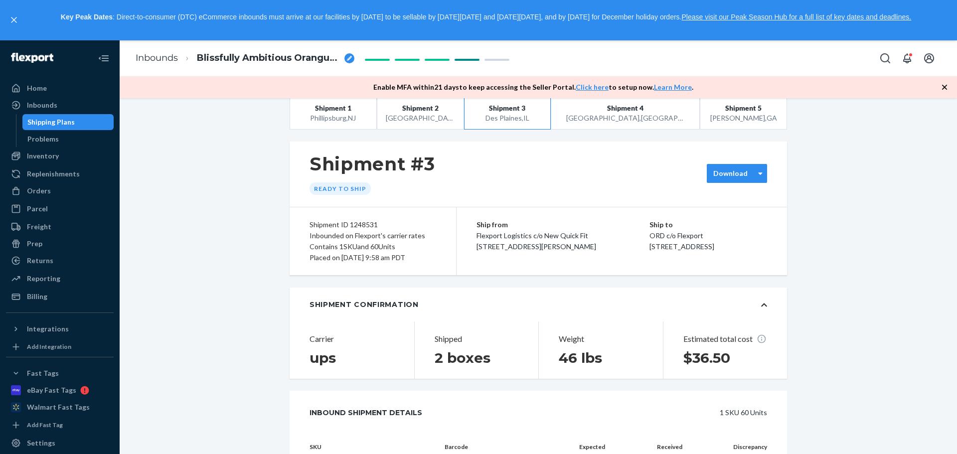
scroll to position [0, 0]
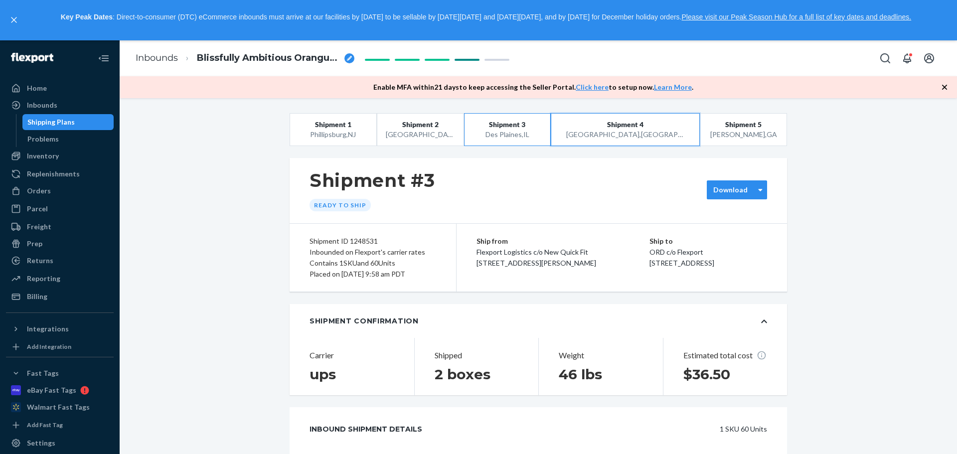
click at [625, 121] on span "Shipment 4" at bounding box center [625, 125] width 36 height 10
drag, startPoint x: 692, startPoint y: 274, endPoint x: 627, endPoint y: 254, distance: 67.3
click at [647, 254] on div "Ship to DFWTMP c/o Flexport [STREET_ADDRESS]" at bounding box center [707, 252] width 120 height 33
copy div "DFWTMP c/o Flexport [STREET_ADDRESS]"
click at [713, 120] on button "Shipment 5 [GEOGRAPHIC_DATA] , [GEOGRAPHIC_DATA]" at bounding box center [743, 129] width 87 height 33
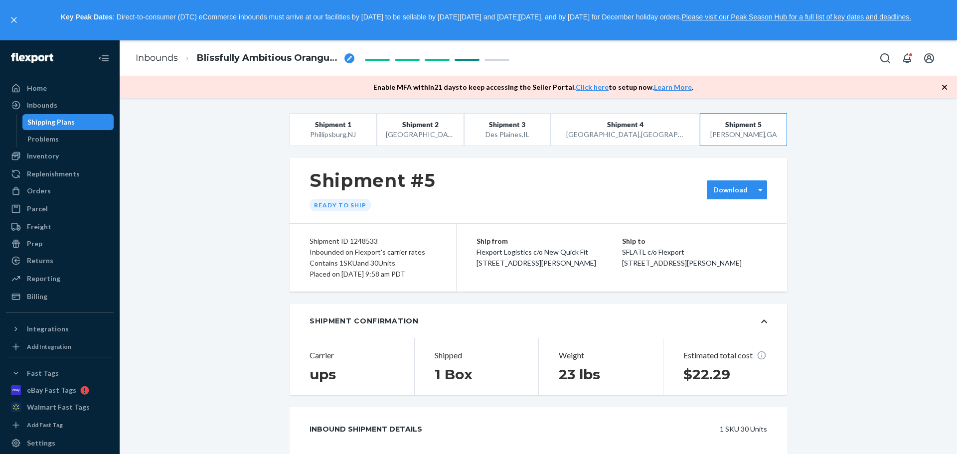
drag, startPoint x: 707, startPoint y: 274, endPoint x: 641, endPoint y: 253, distance: 69.0
click at [641, 253] on div "Ship to SFLATL c/o Flexport [STREET_ADDRESS][PERSON_NAME]" at bounding box center [695, 252] width 146 height 33
copy div "SFLATL c/o Flexport [STREET_ADDRESS][PERSON_NAME]"
